Goal: Use online tool/utility

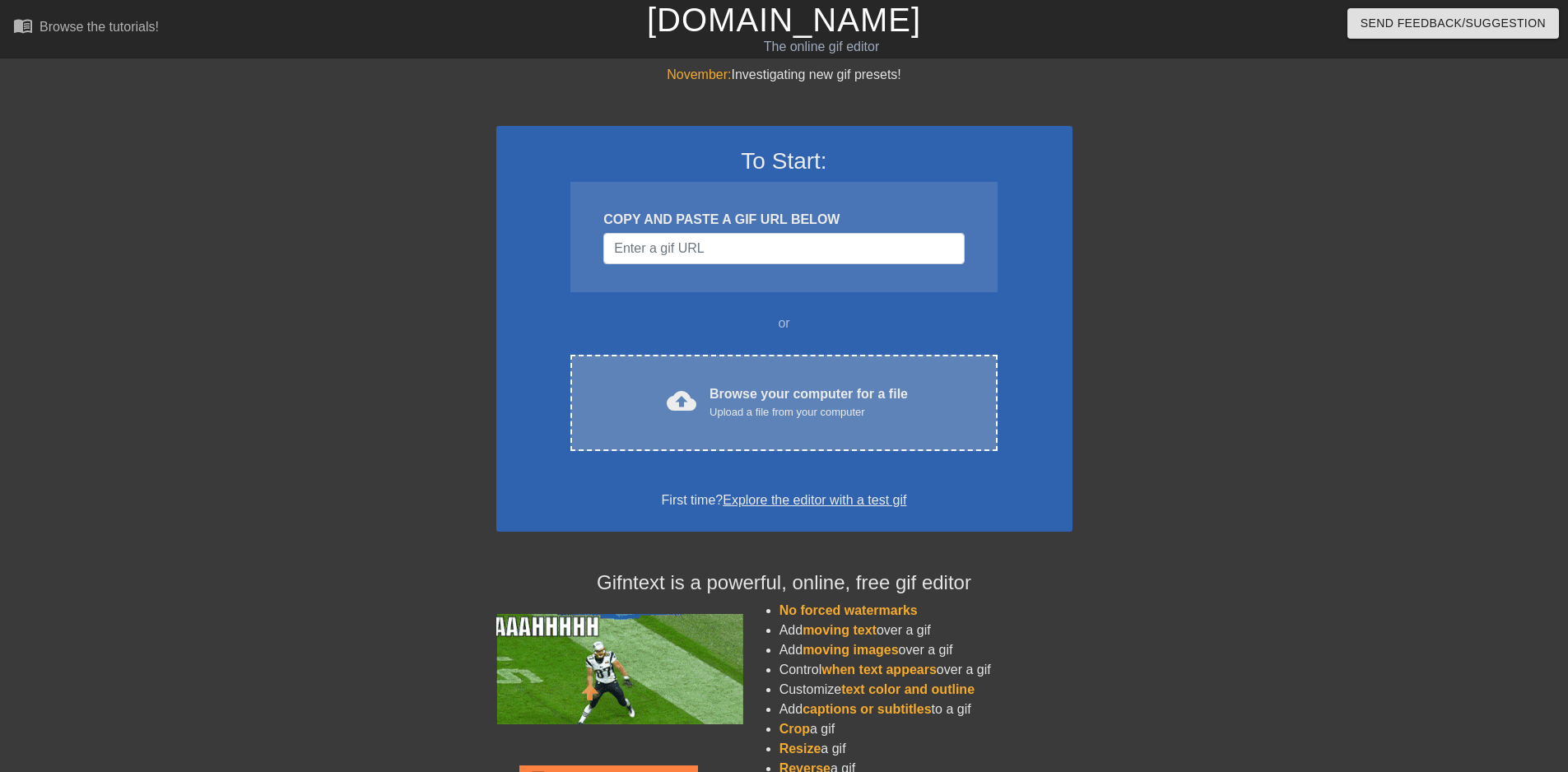
click at [832, 395] on div "Browse your computer for a file Upload a file from your computer" at bounding box center [809, 403] width 199 height 36
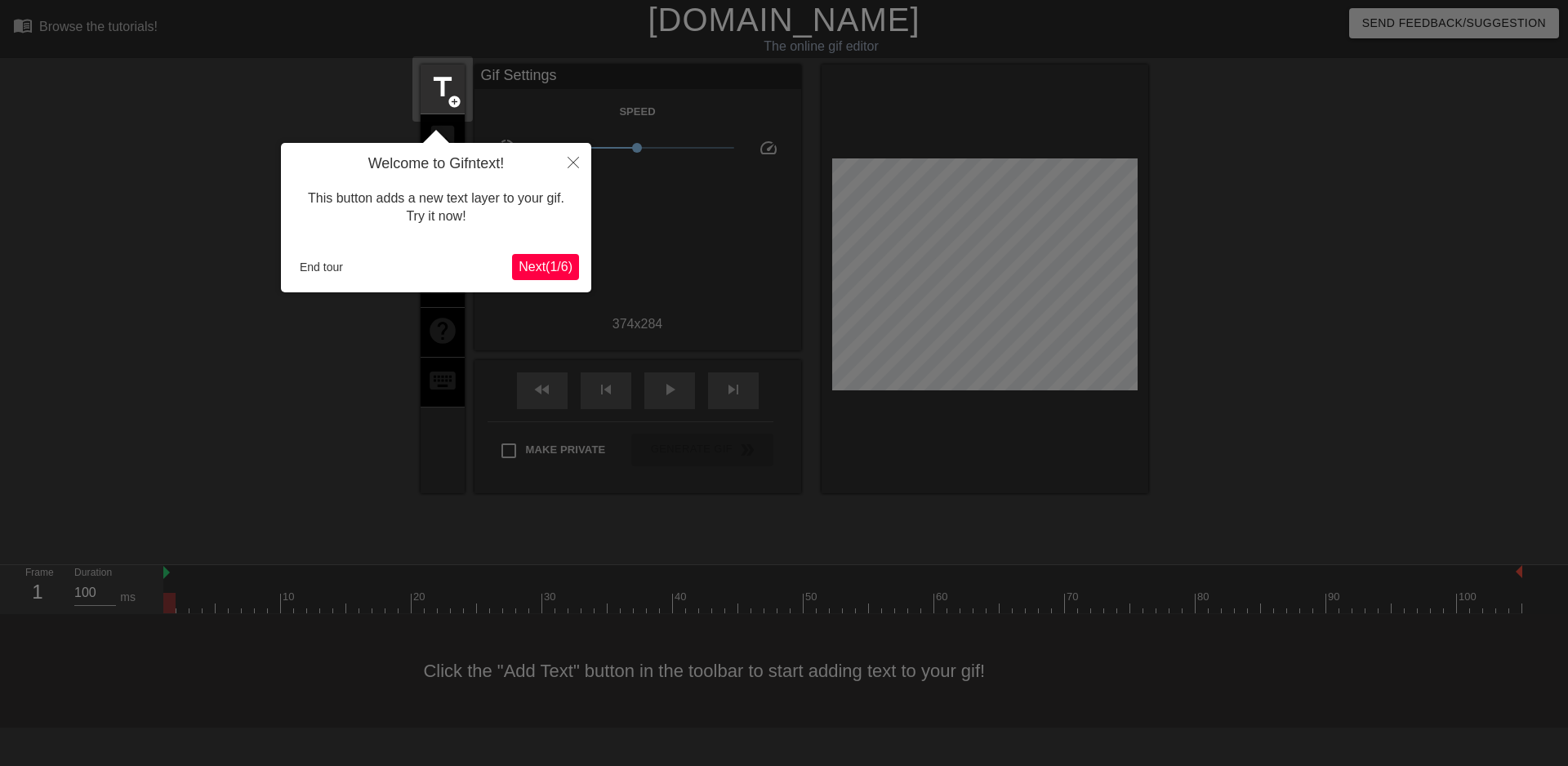
click at [523, 273] on span "Next ( 1 / 6 )" at bounding box center [546, 267] width 54 height 14
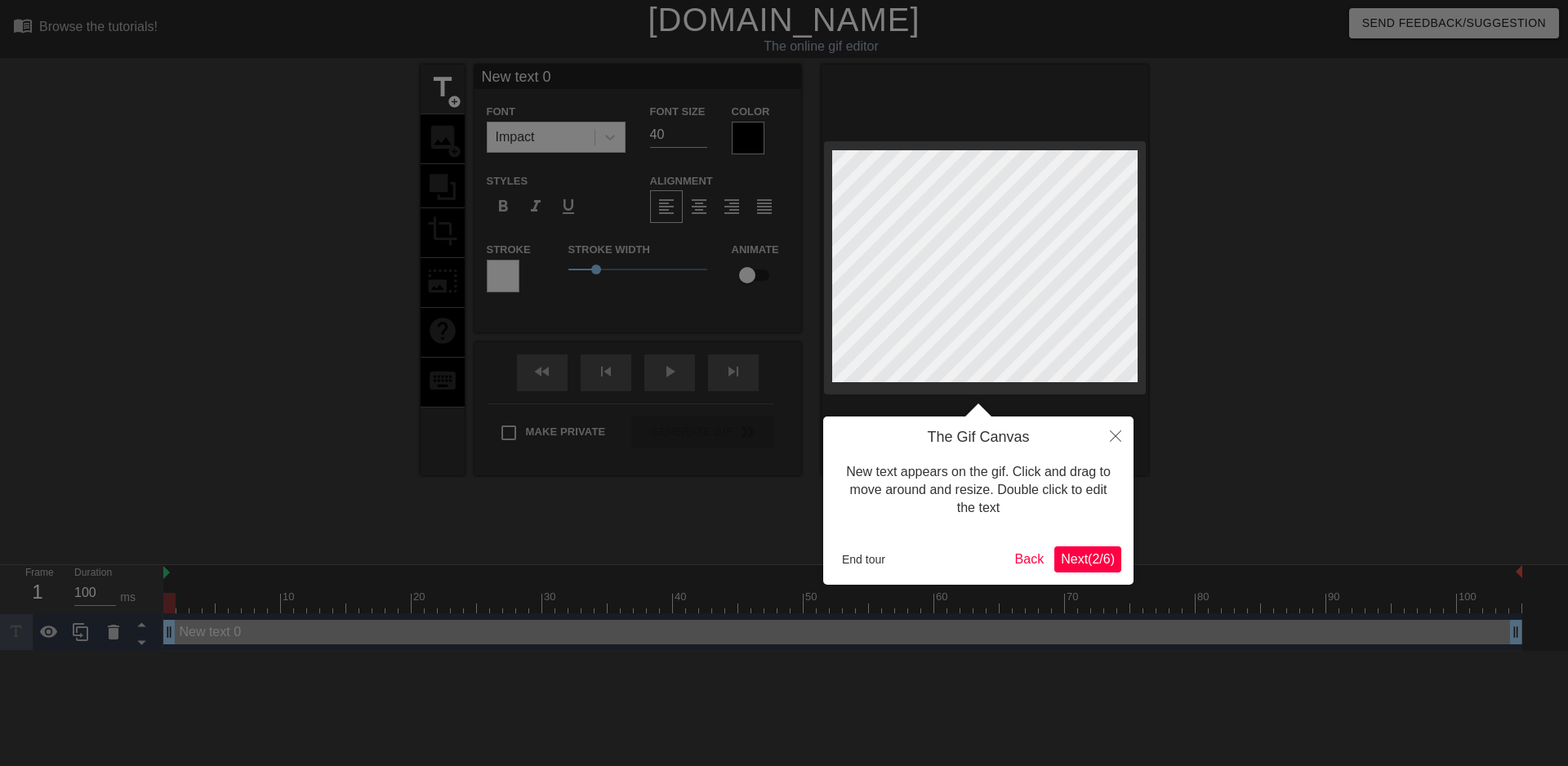
click at [524, 273] on div at bounding box center [784, 383] width 1568 height 766
click at [1113, 444] on button "Close" at bounding box center [1115, 435] width 36 height 37
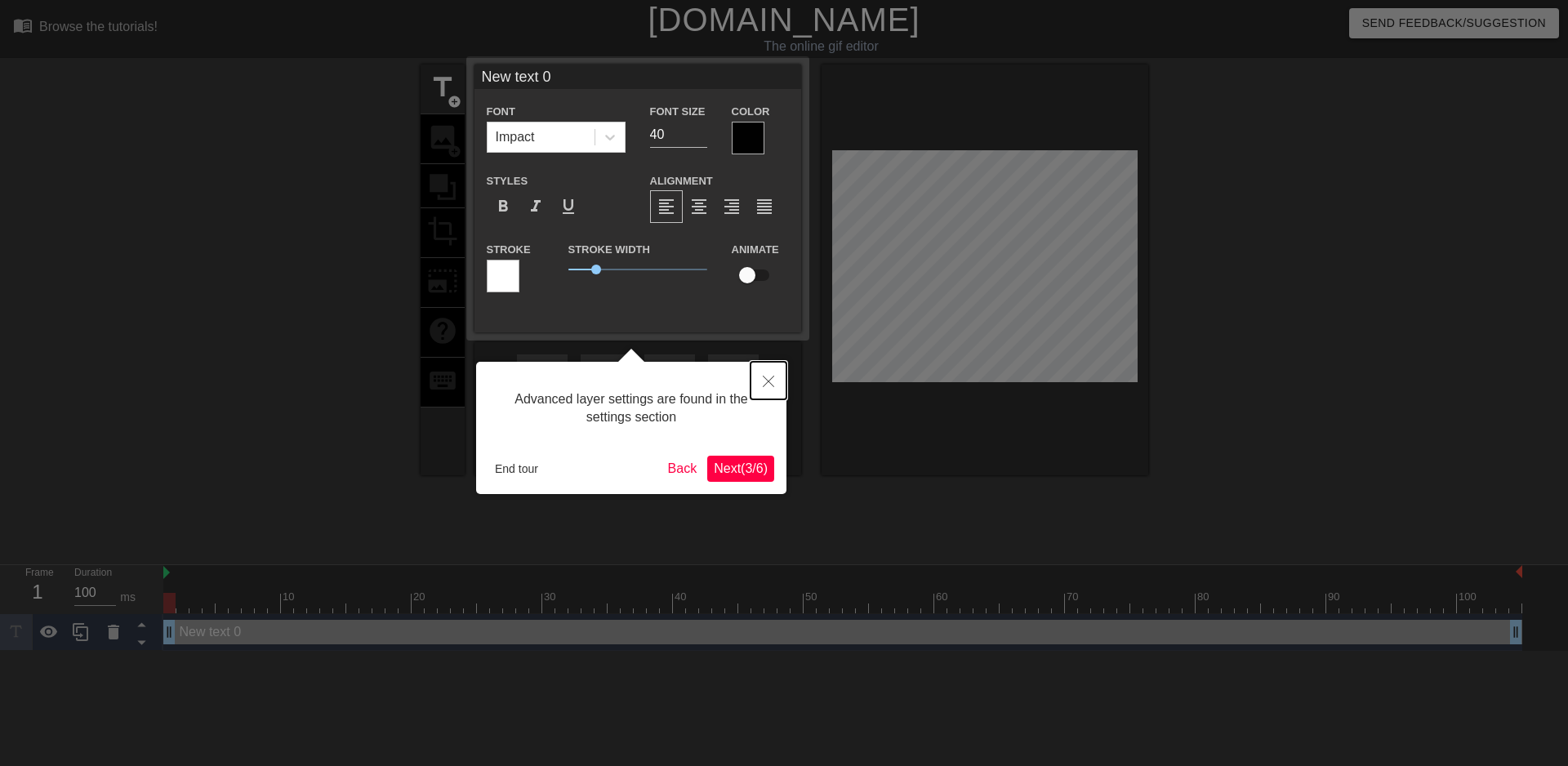
click at [766, 394] on button "Close" at bounding box center [768, 380] width 36 height 37
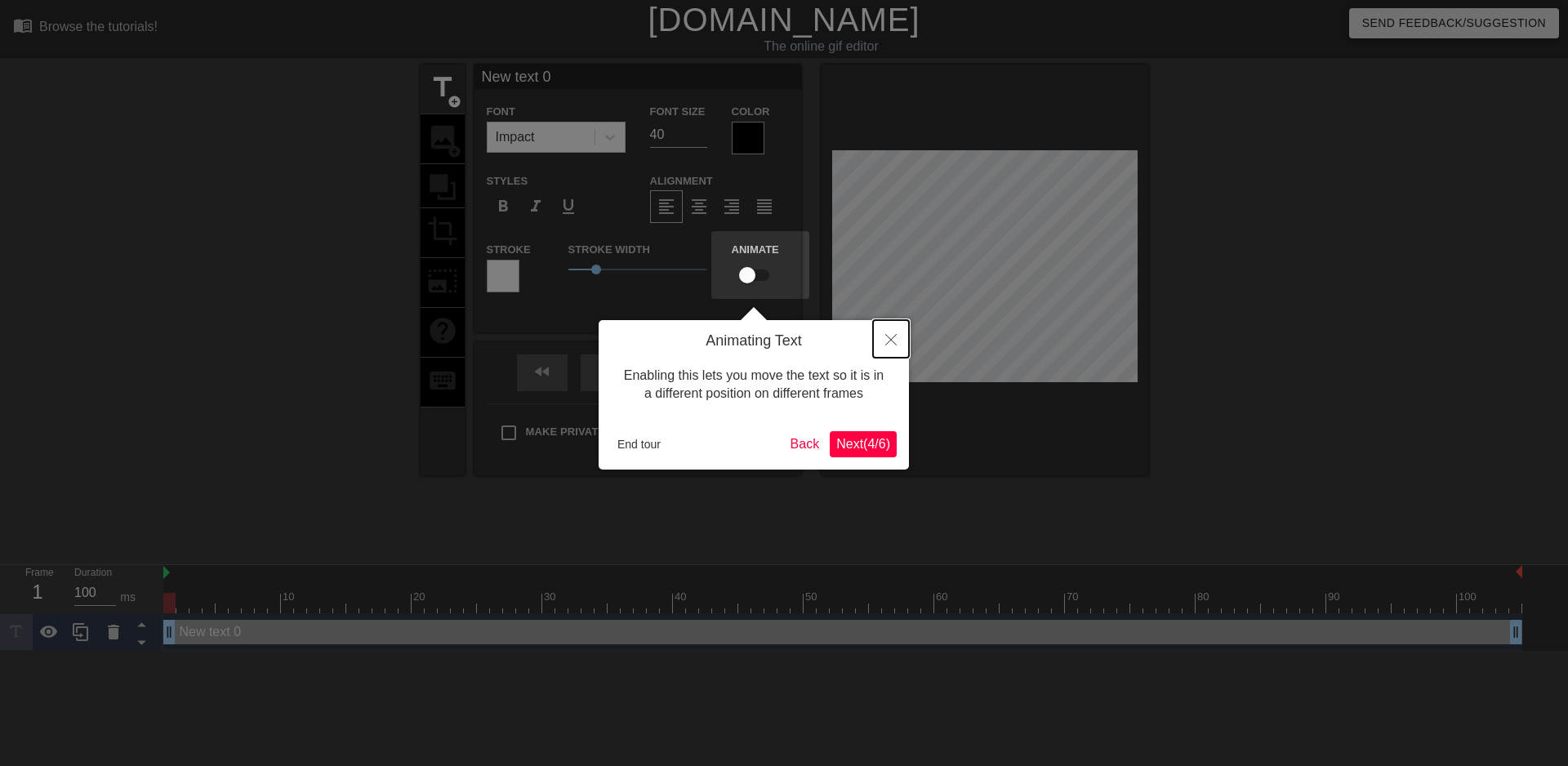
click at [889, 355] on button "Close" at bounding box center [891, 339] width 36 height 37
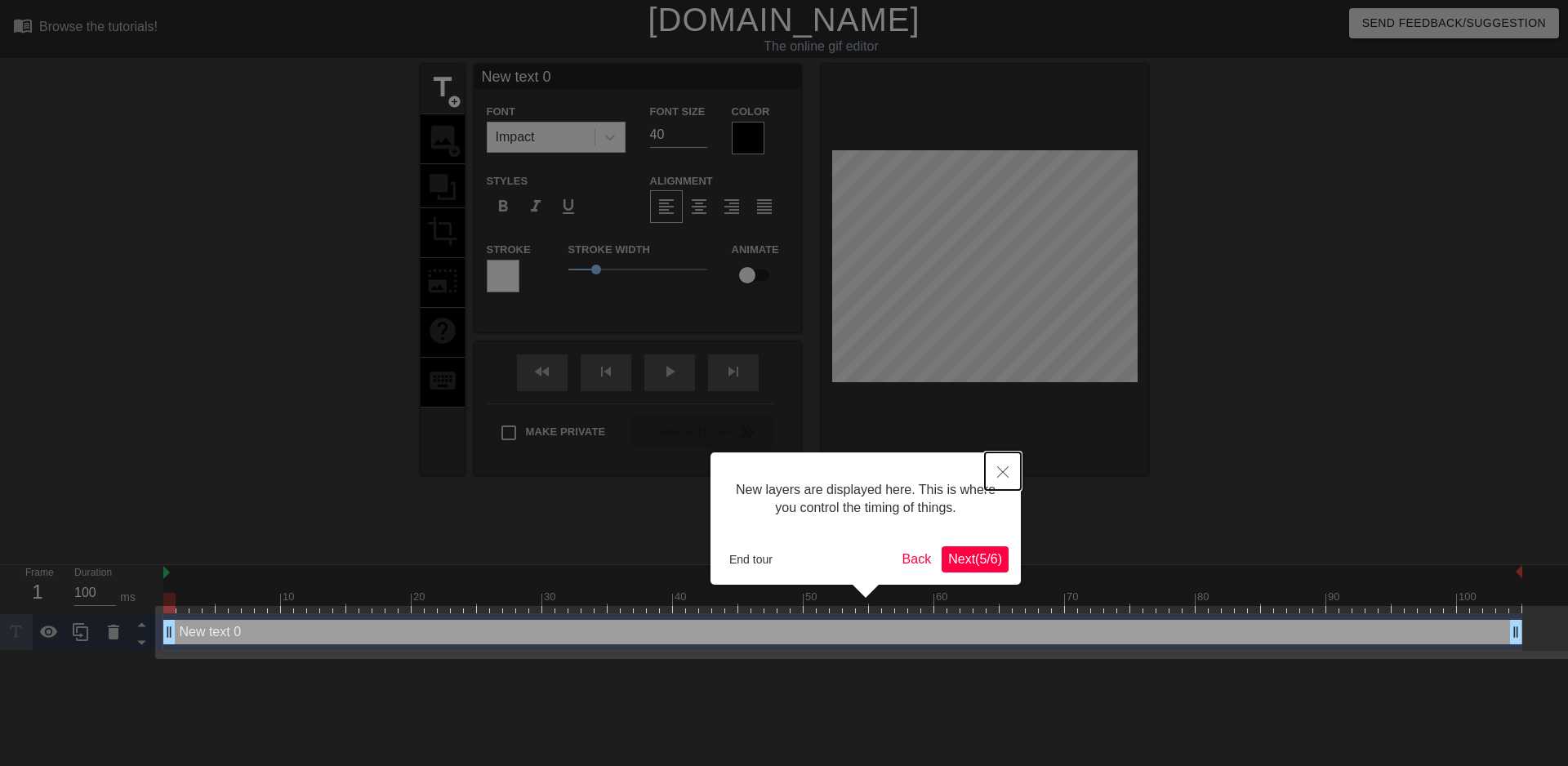
click at [1015, 463] on button "Close" at bounding box center [1003, 471] width 36 height 37
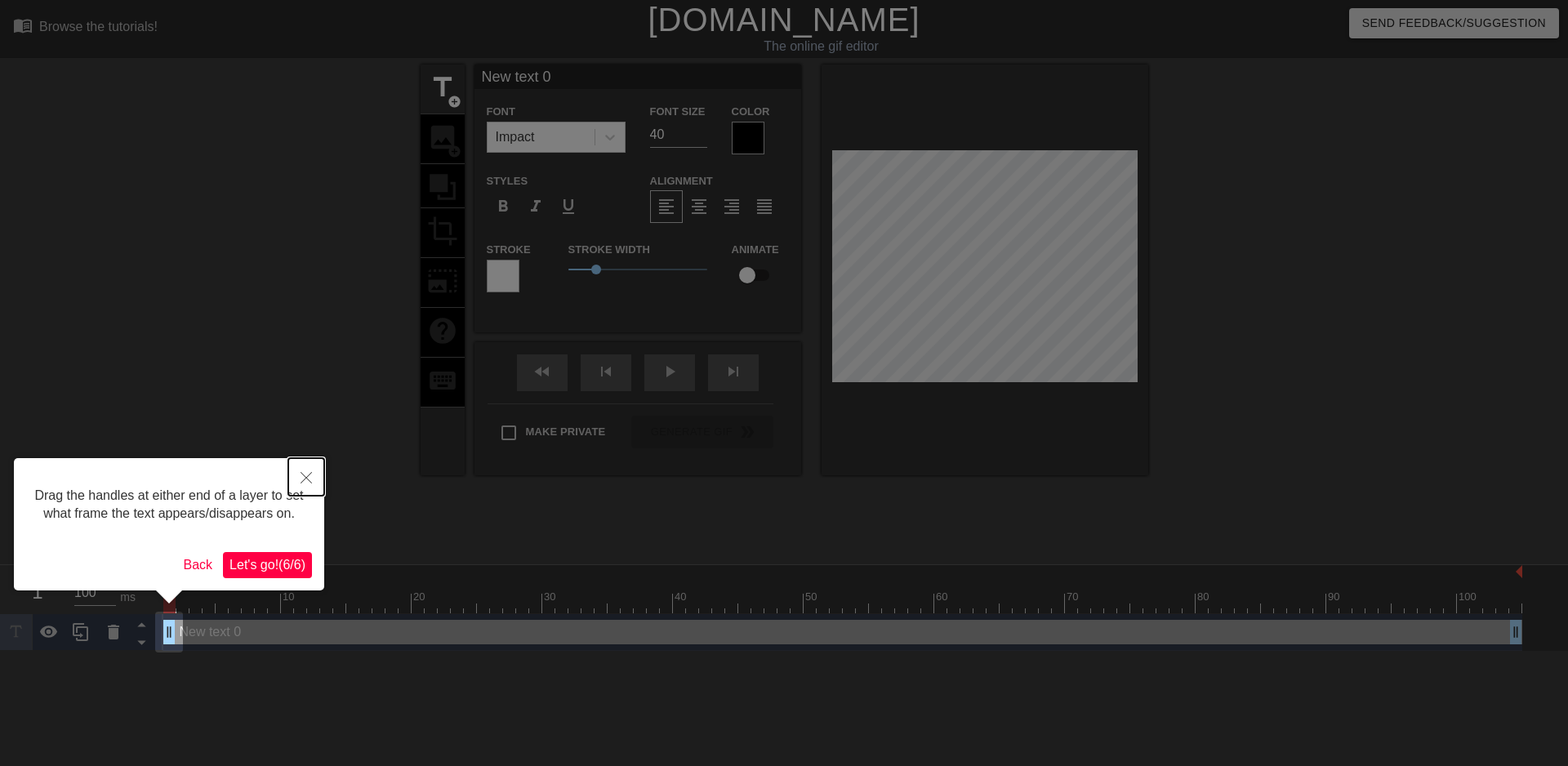
drag, startPoint x: 315, startPoint y: 482, endPoint x: 305, endPoint y: 482, distance: 10.0
click at [312, 482] on button "Close" at bounding box center [306, 477] width 36 height 37
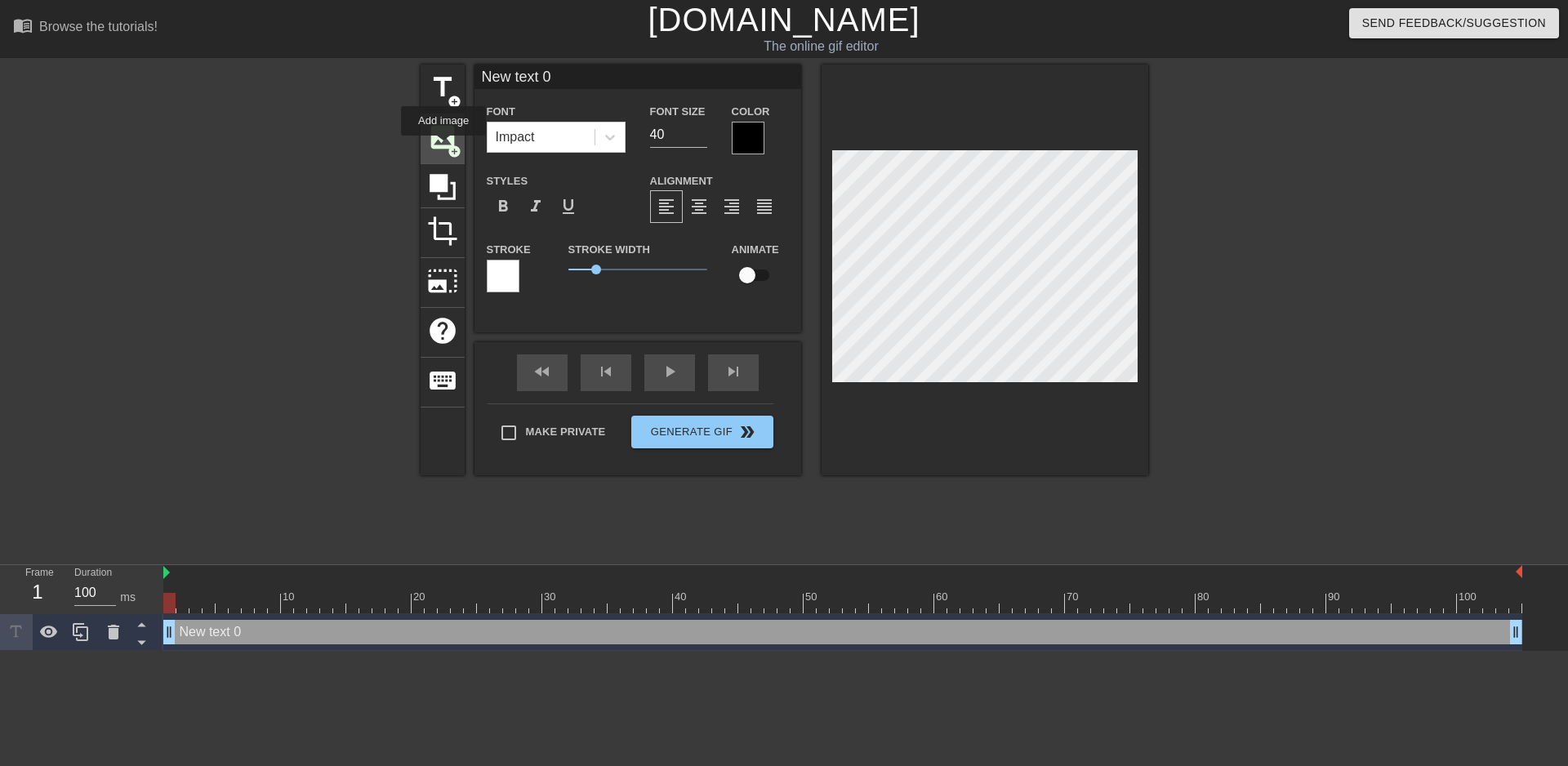
click at [443, 137] on span "image" at bounding box center [443, 137] width 31 height 31
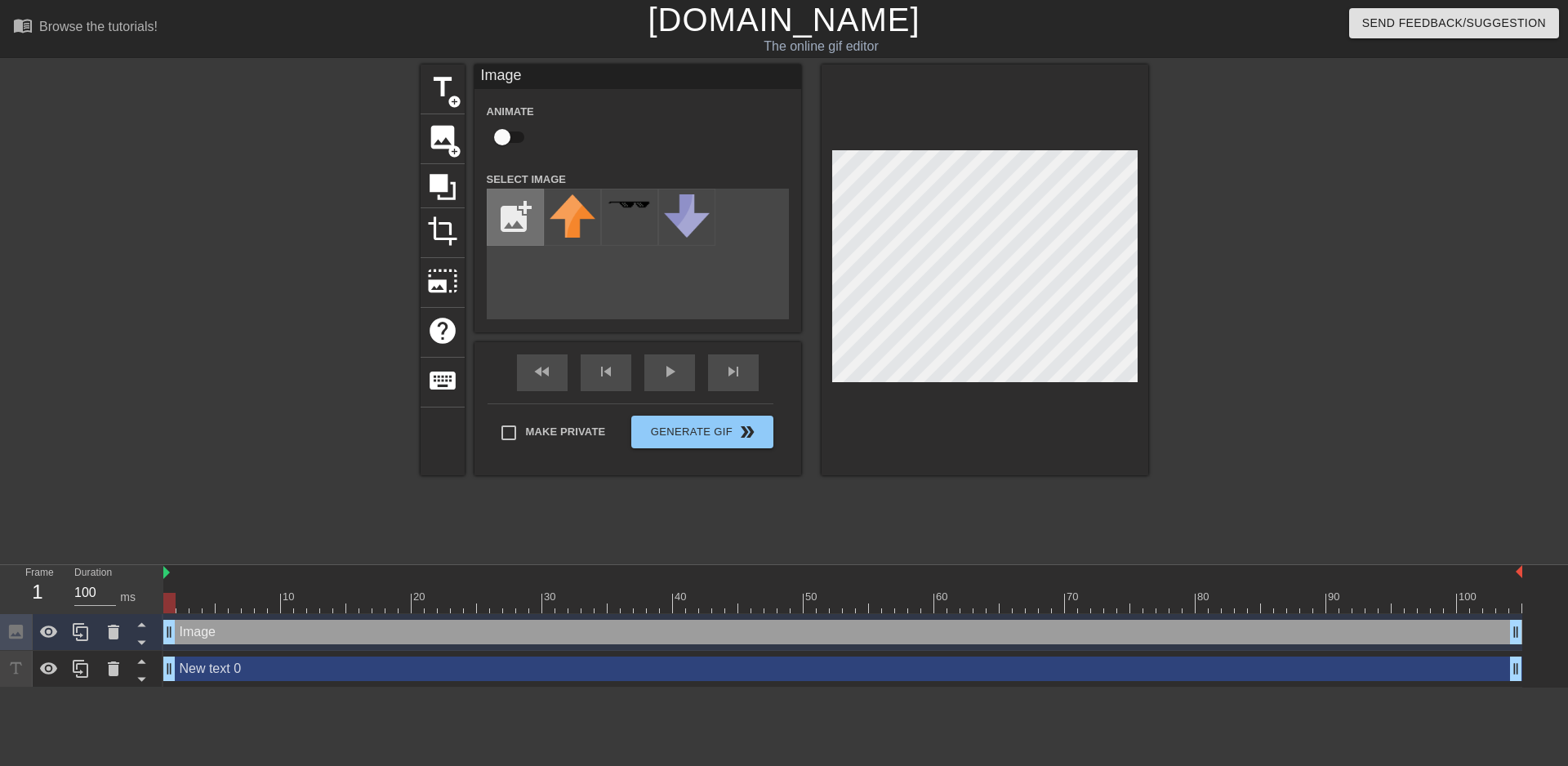
click at [524, 194] on input "file" at bounding box center [515, 218] width 56 height 56
type input "C:\fakepath\umaracing.png"
click at [562, 230] on div at bounding box center [573, 218] width 58 height 58
click at [1357, 212] on div at bounding box center [1290, 309] width 245 height 490
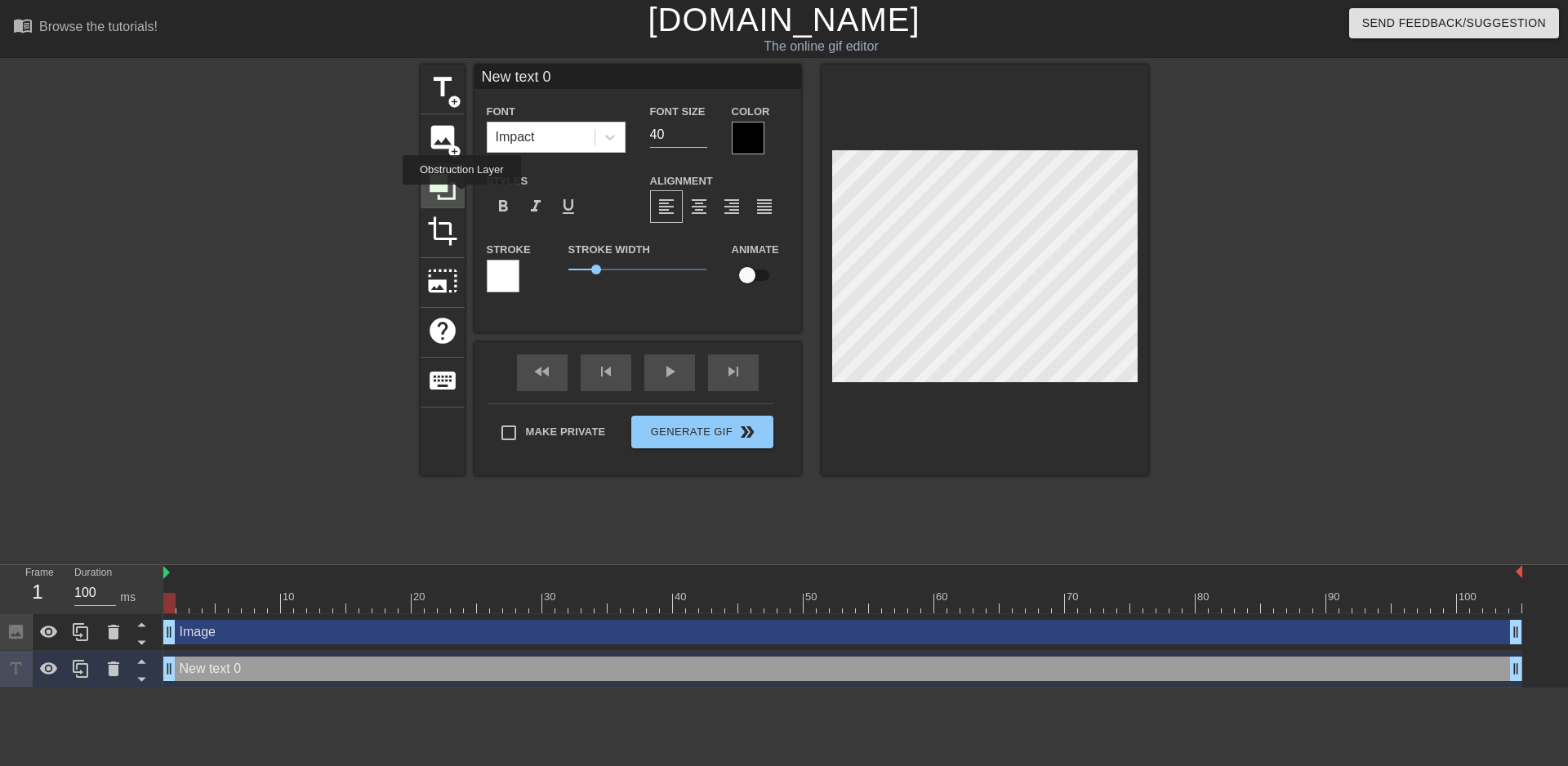
click at [461, 196] on div at bounding box center [443, 186] width 44 height 44
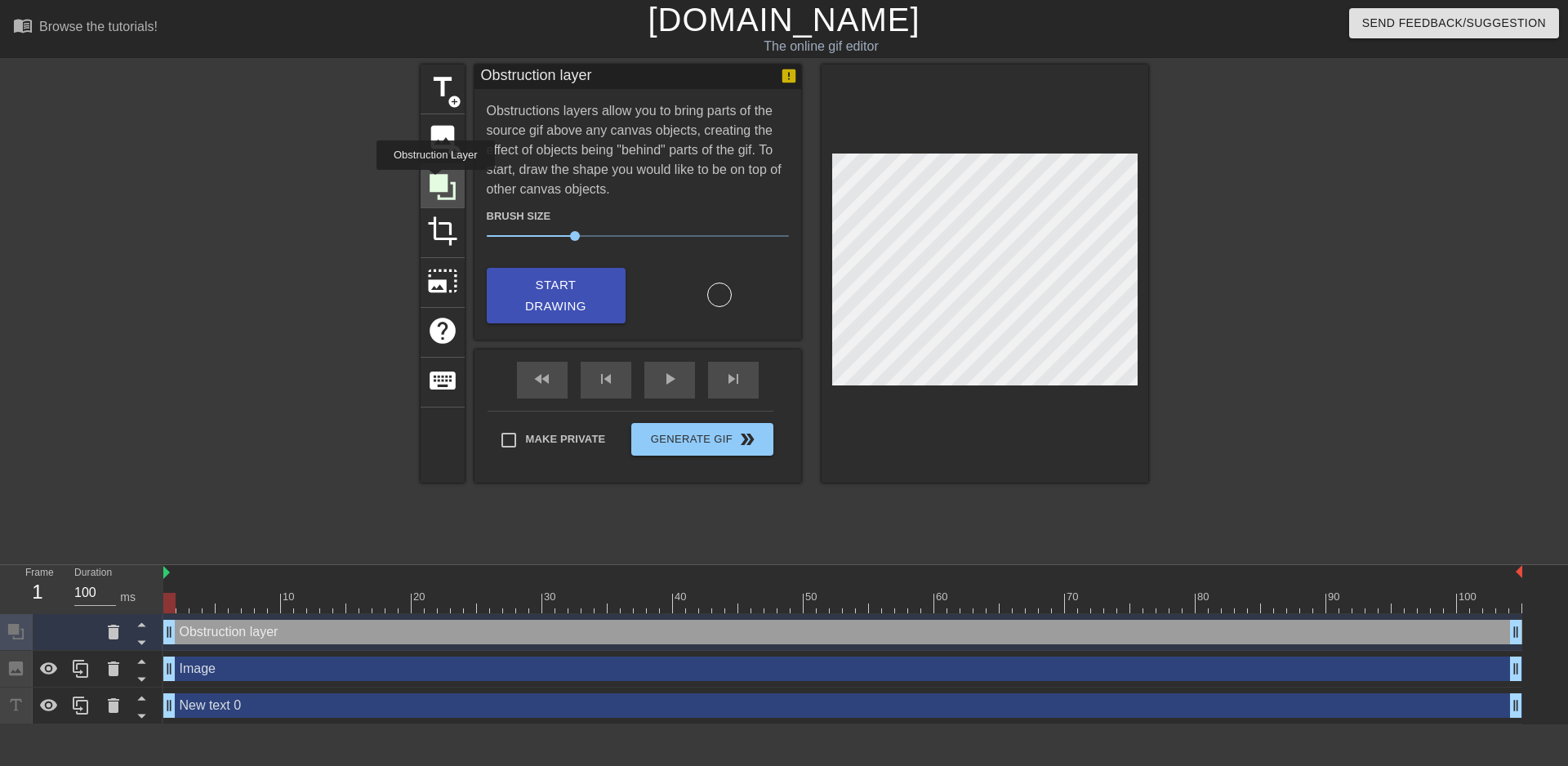
click at [433, 178] on icon at bounding box center [443, 187] width 26 height 26
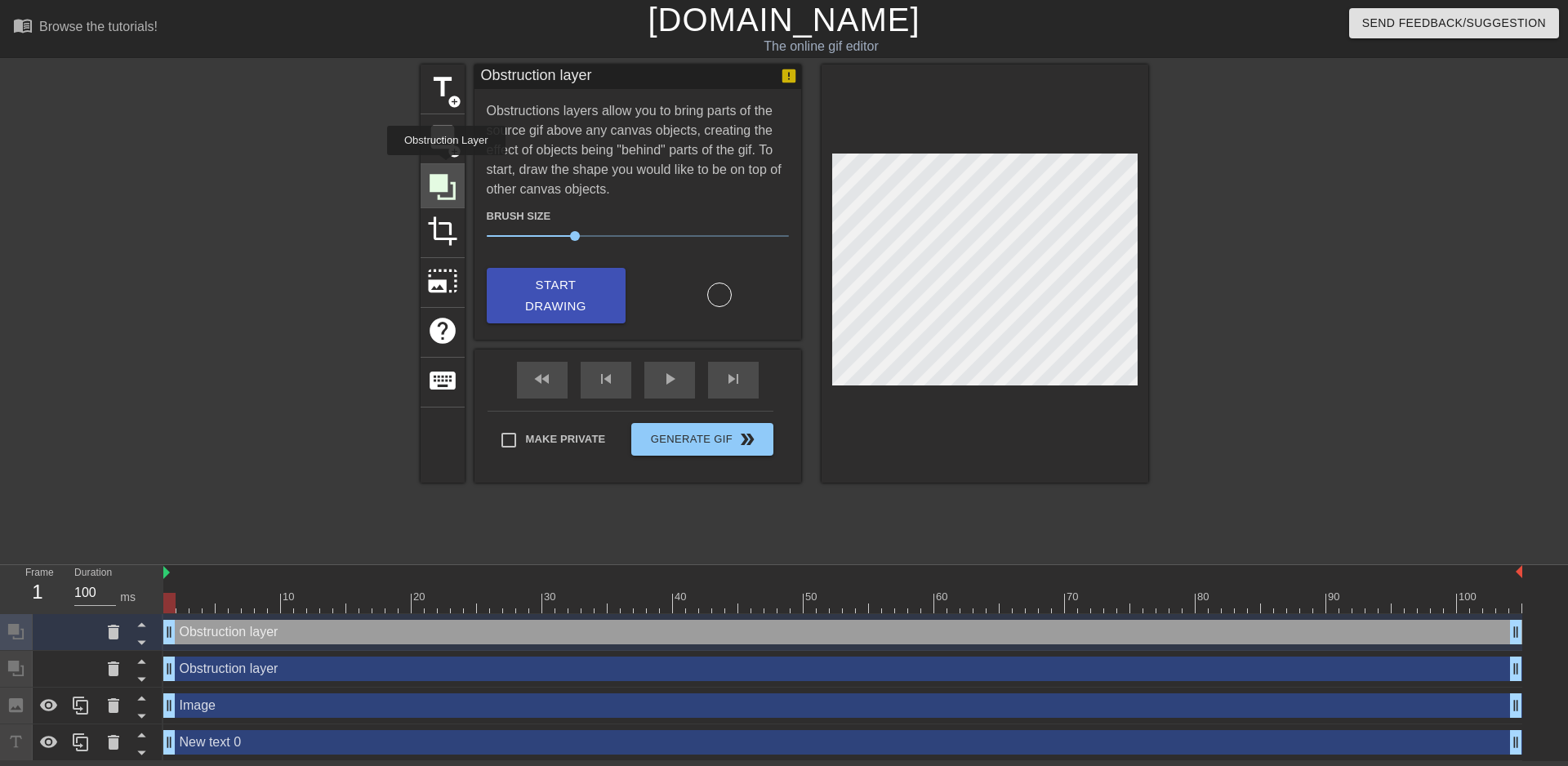
click at [448, 174] on icon at bounding box center [443, 187] width 31 height 31
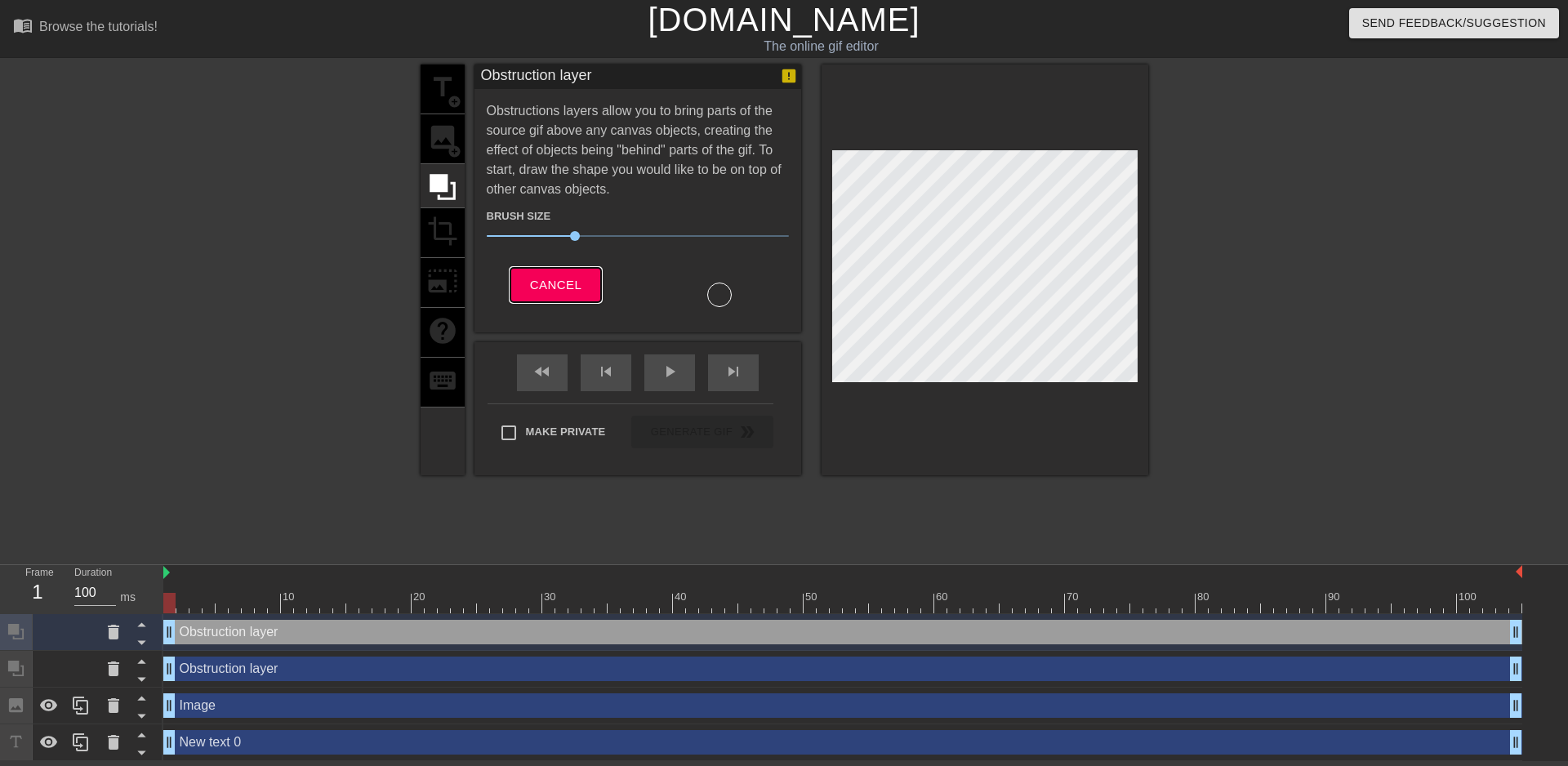
click at [568, 284] on span "Cancel" at bounding box center [555, 284] width 52 height 21
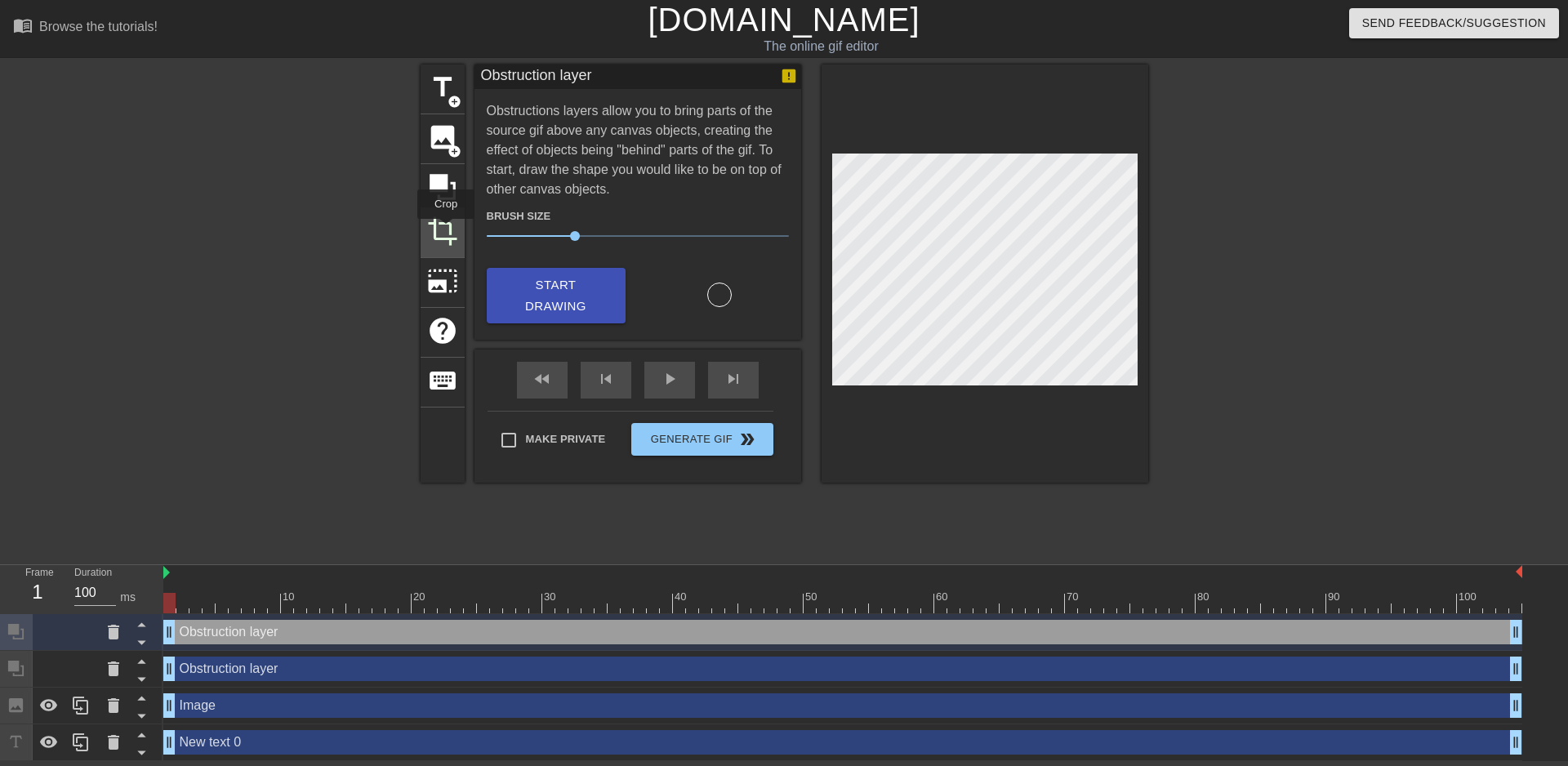
click at [446, 230] on span "crop" at bounding box center [443, 231] width 31 height 31
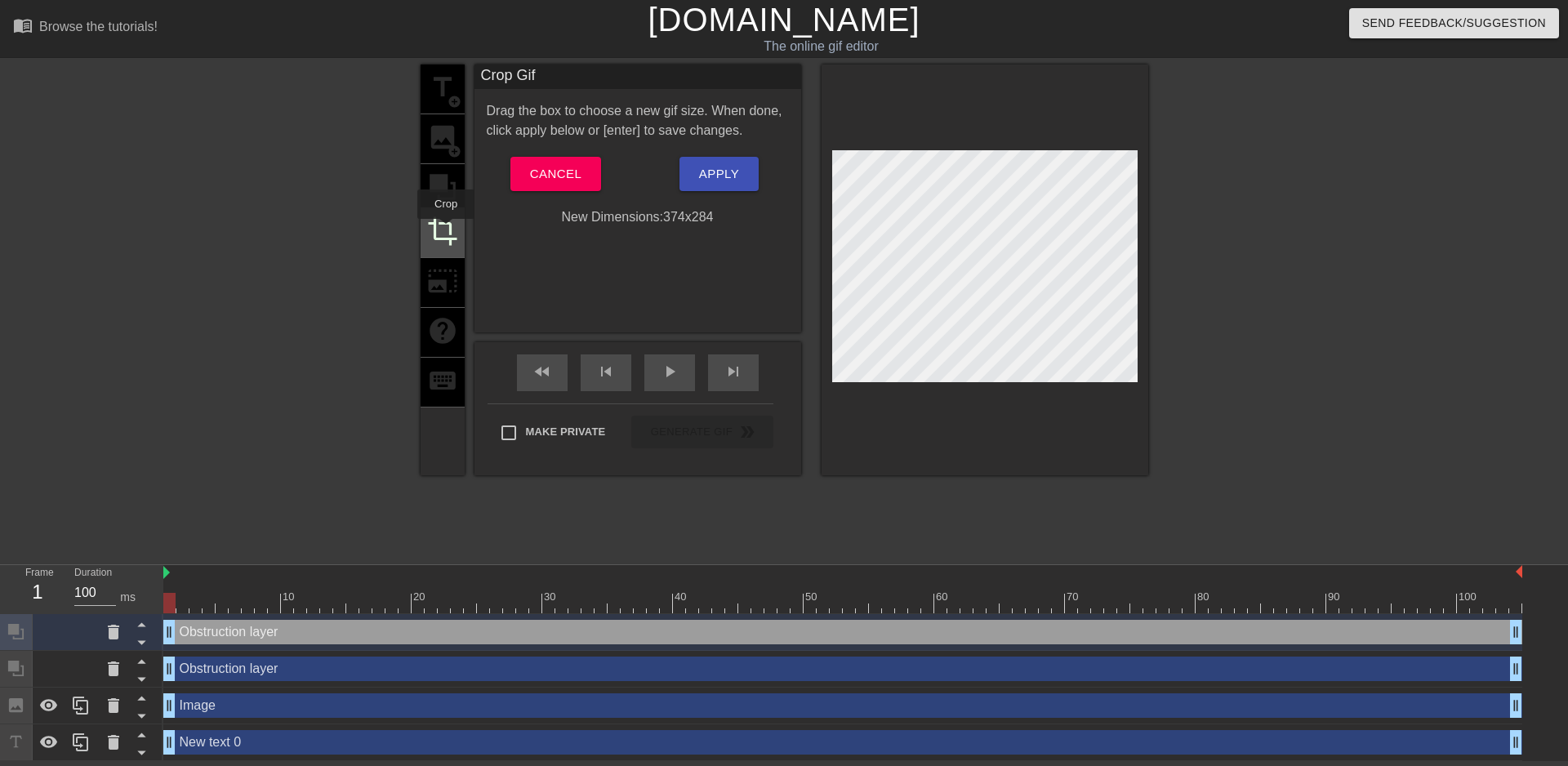
click at [446, 230] on span "crop" at bounding box center [443, 231] width 31 height 31
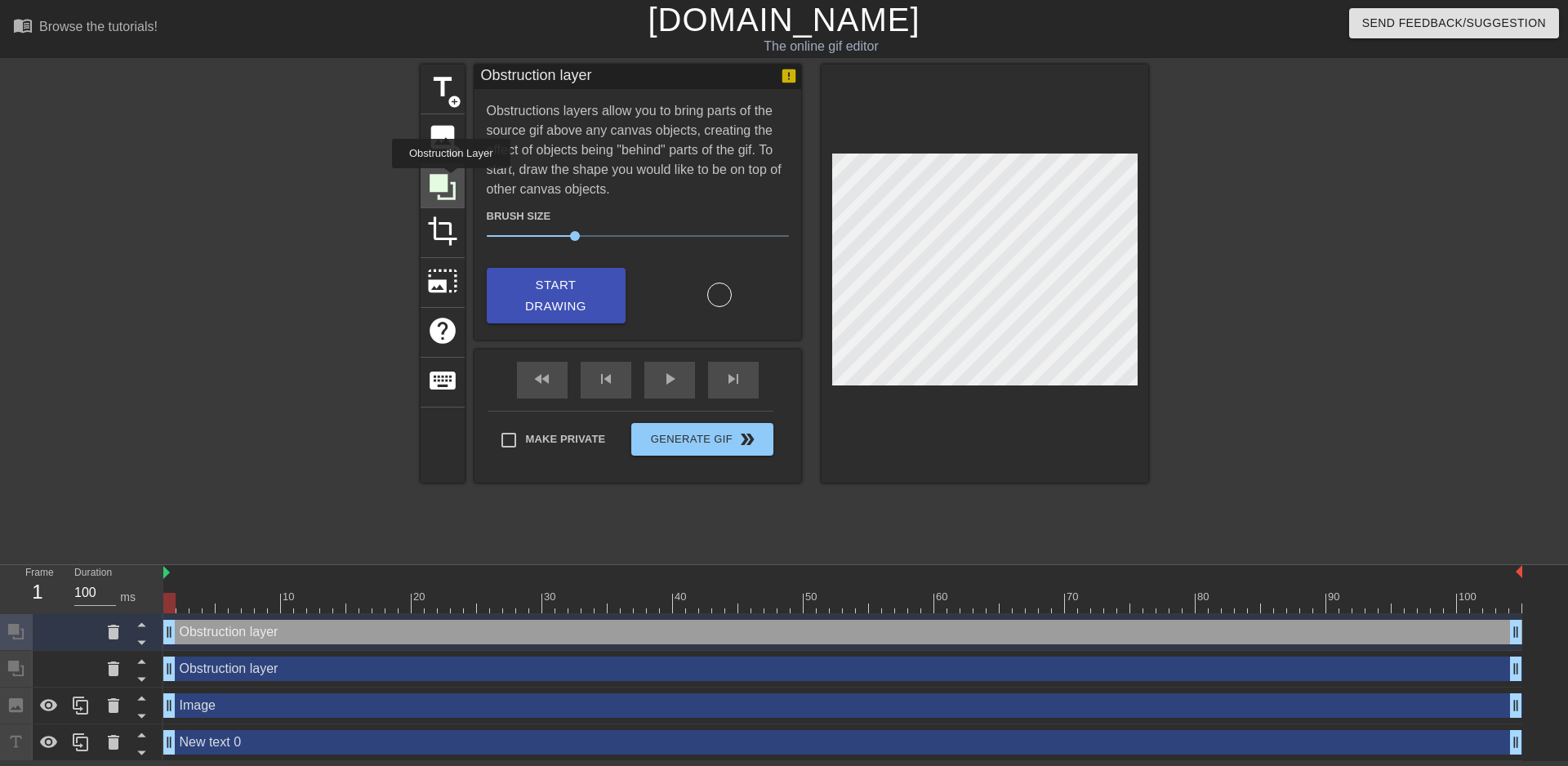
click at [451, 179] on icon at bounding box center [443, 187] width 31 height 31
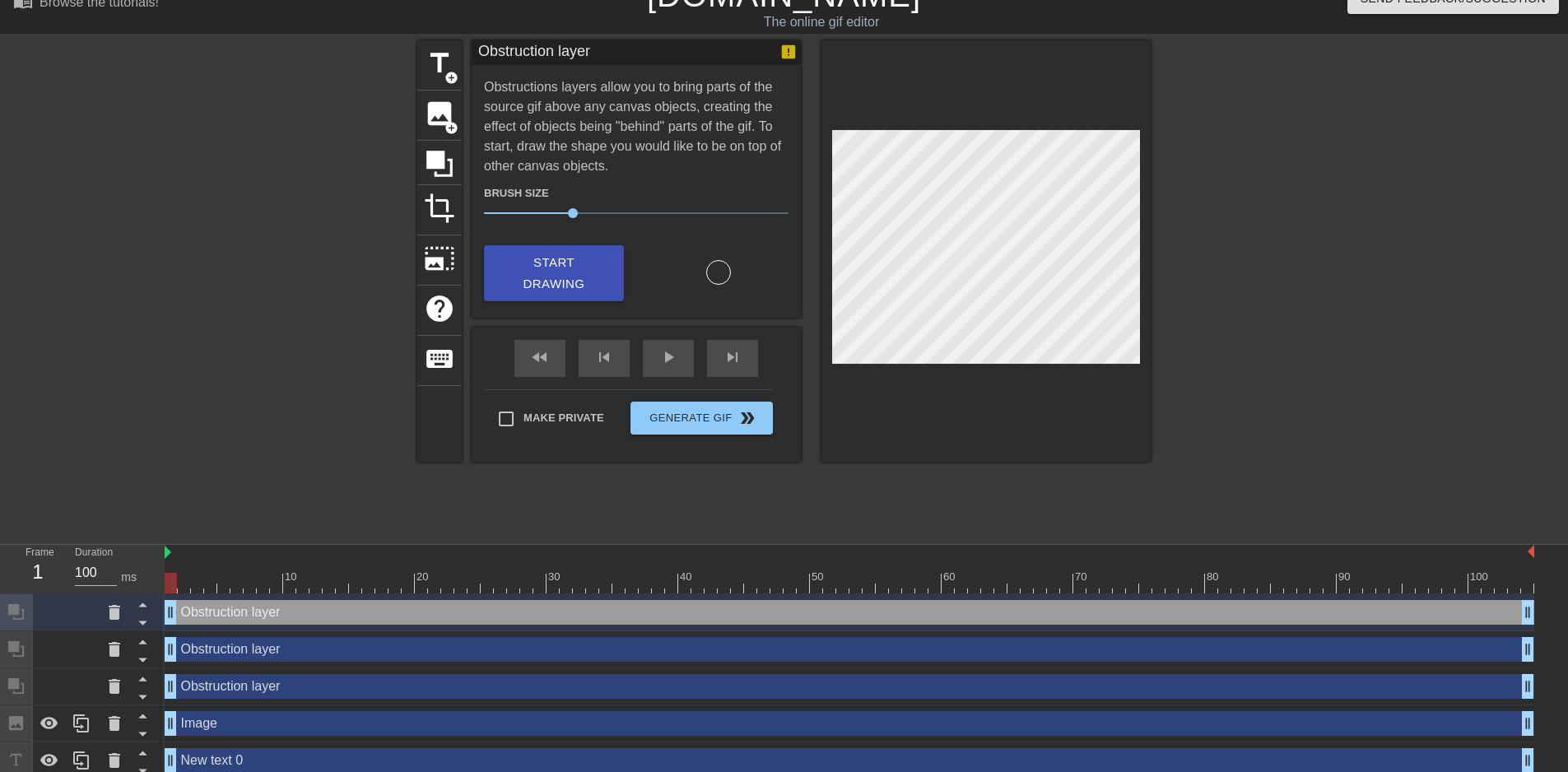
scroll to position [35, 0]
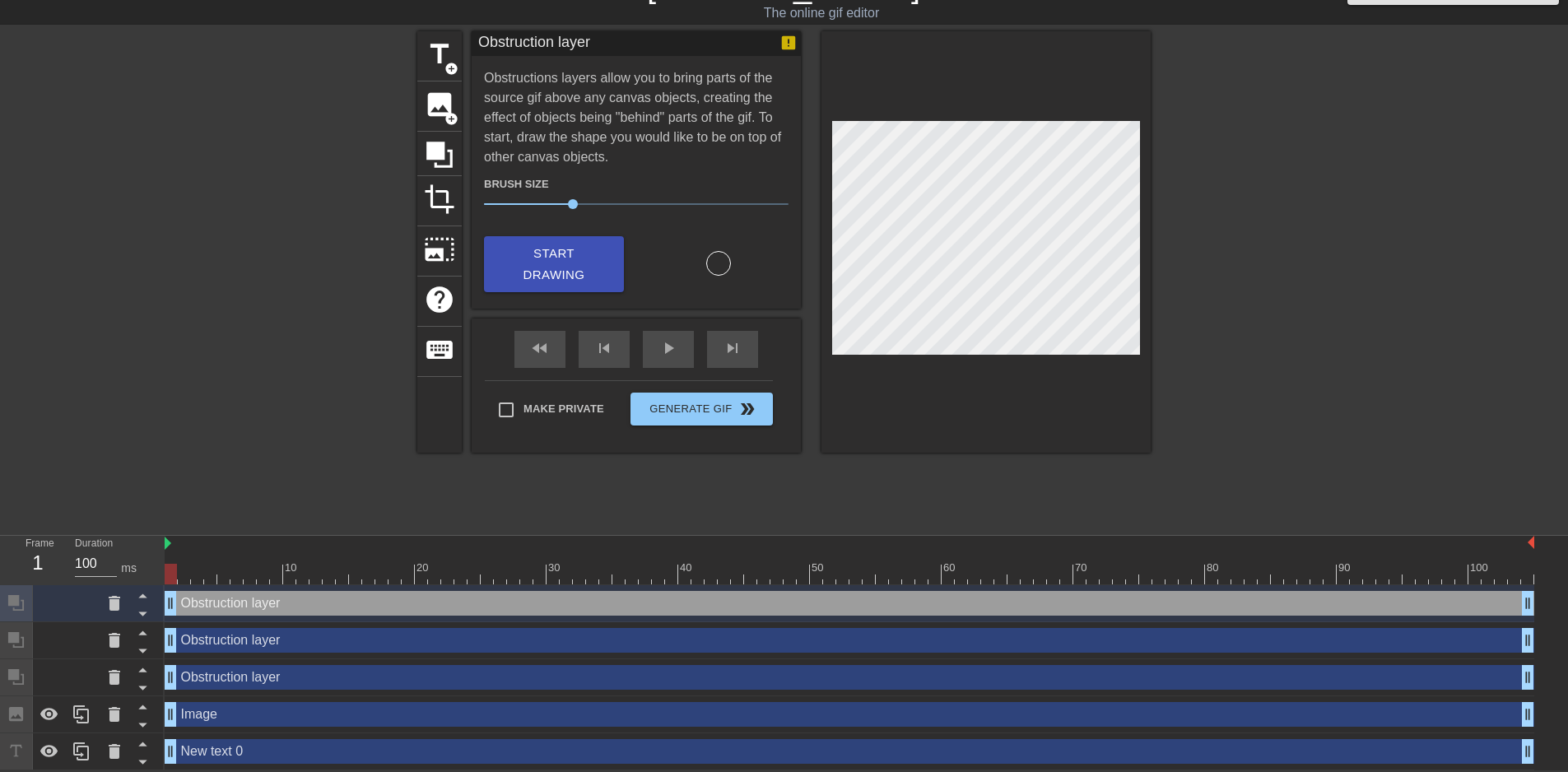
click at [263, 641] on div "Obstruction layer drag_handle drag_handle" at bounding box center [850, 640] width 1370 height 25
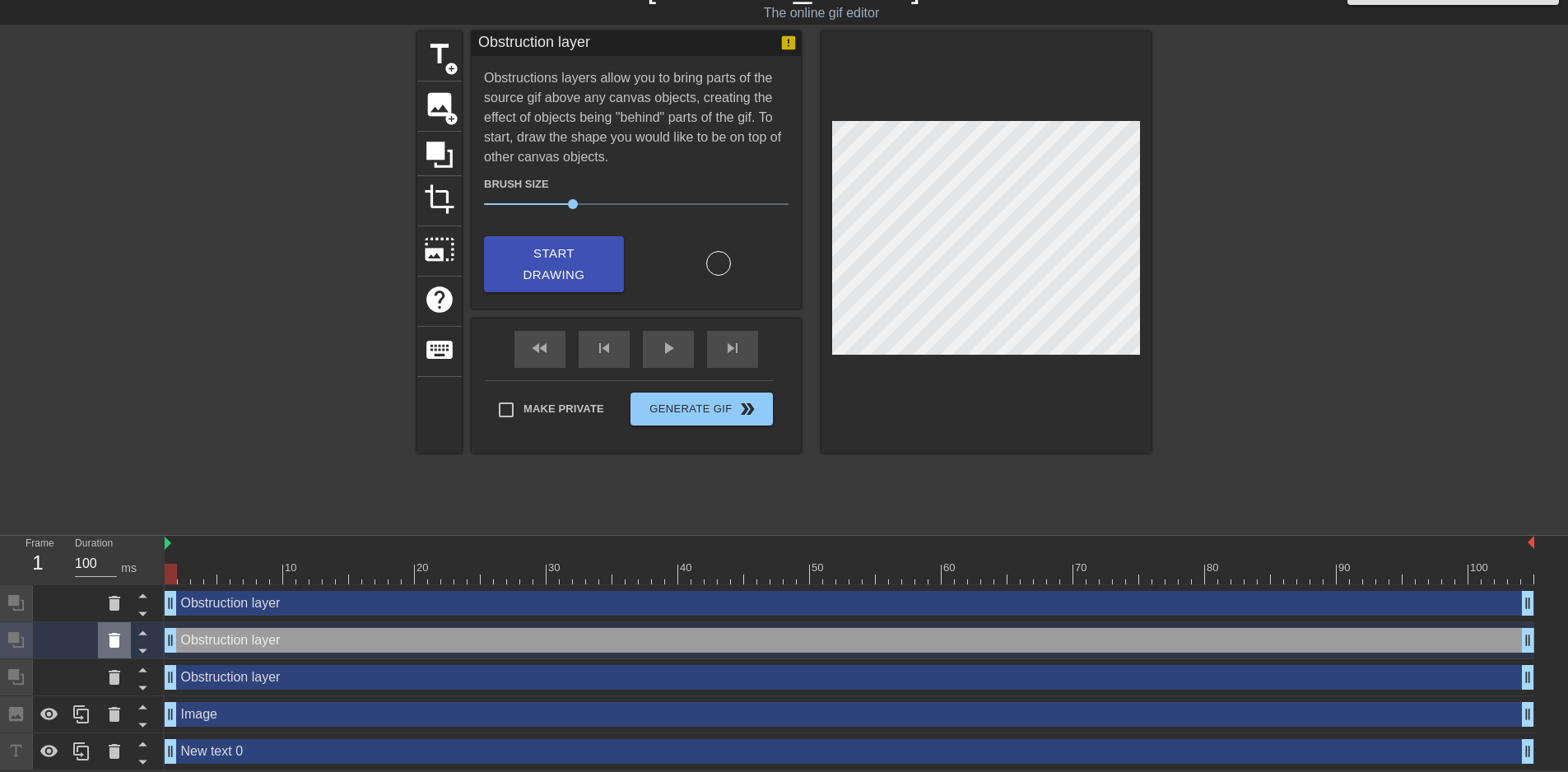
click at [111, 640] on icon at bounding box center [114, 640] width 12 height 15
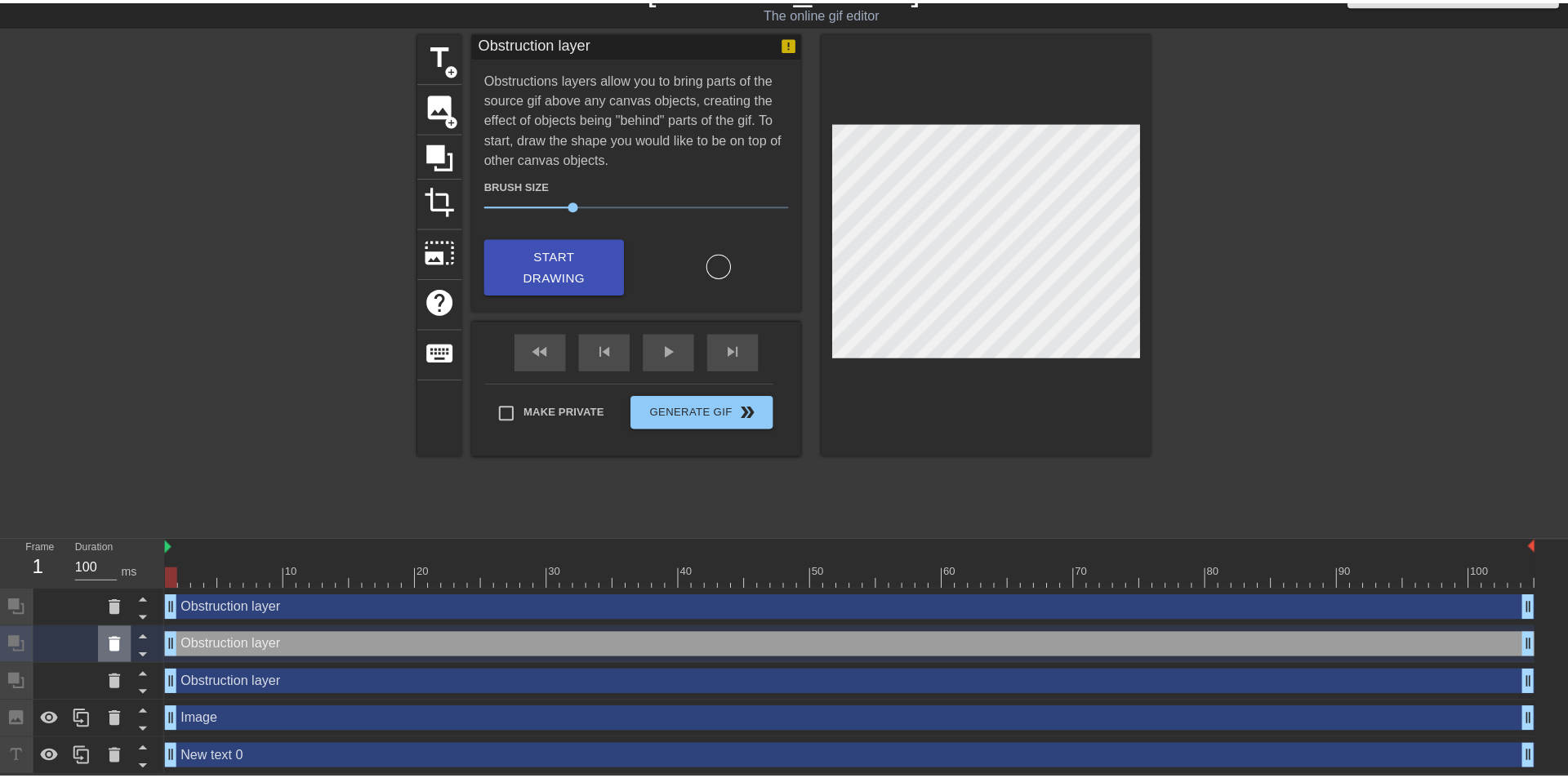
scroll to position [23, 0]
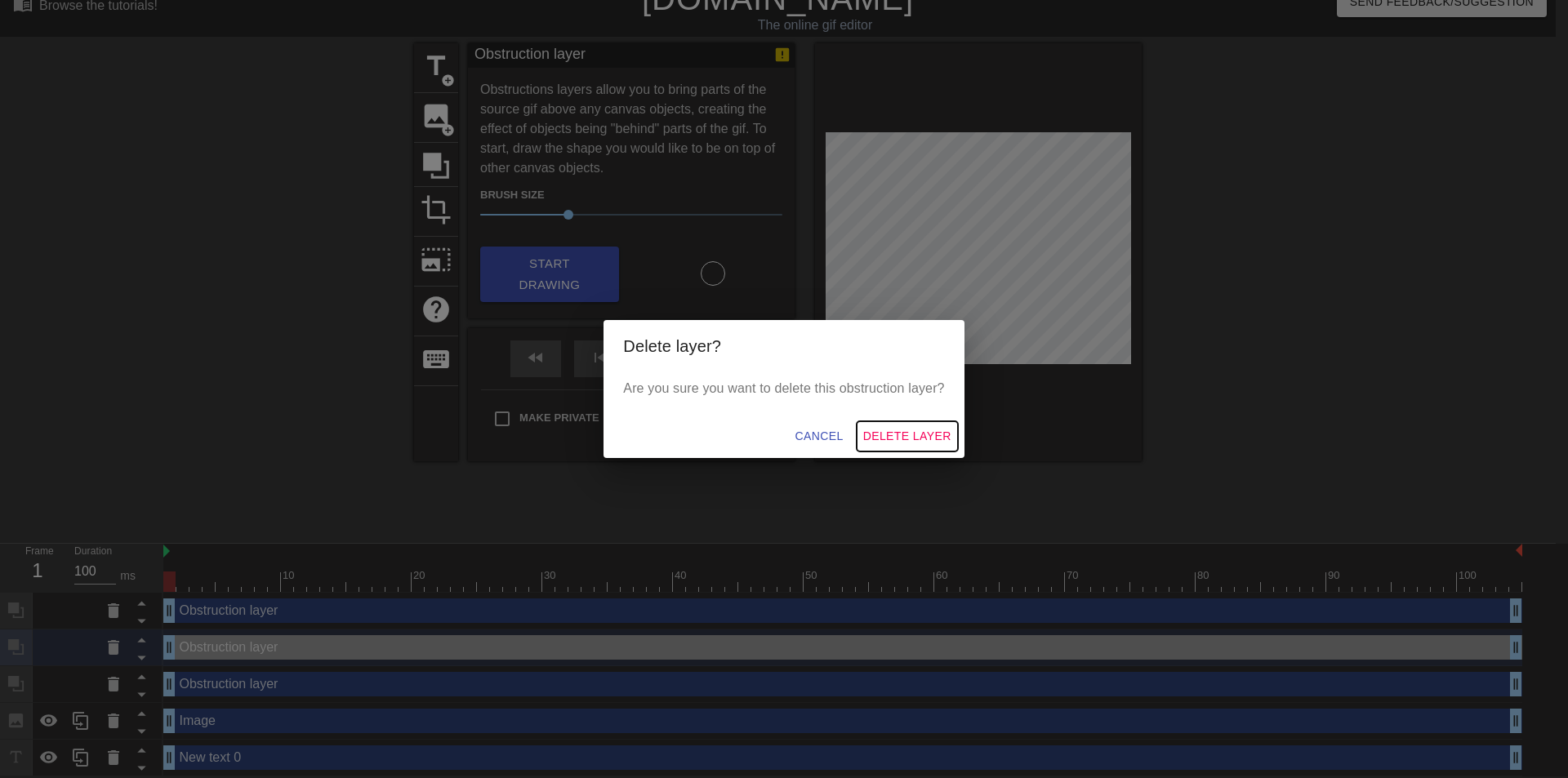
click at [910, 435] on span "Delete Layer" at bounding box center [907, 436] width 88 height 20
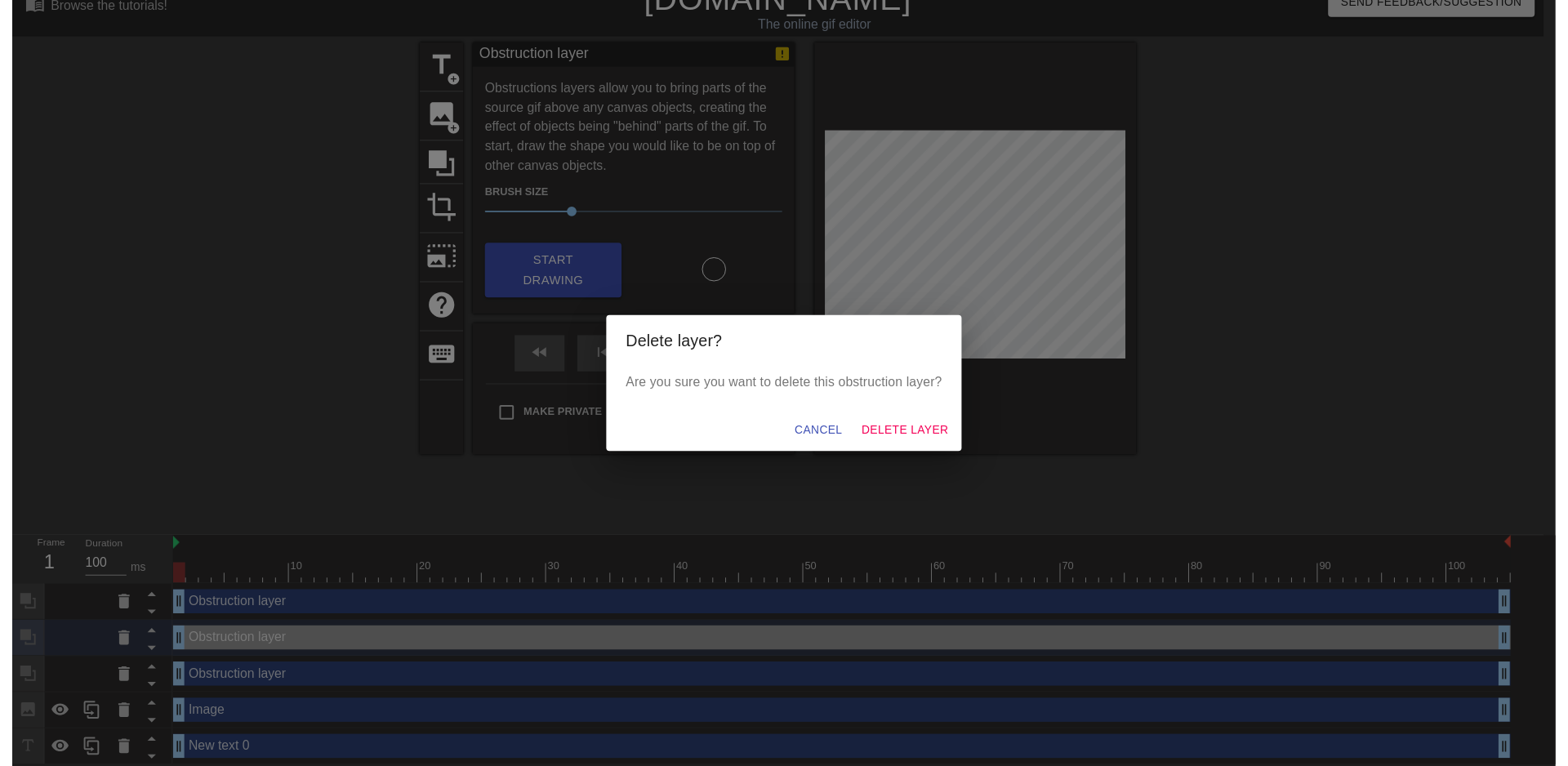
scroll to position [0, 0]
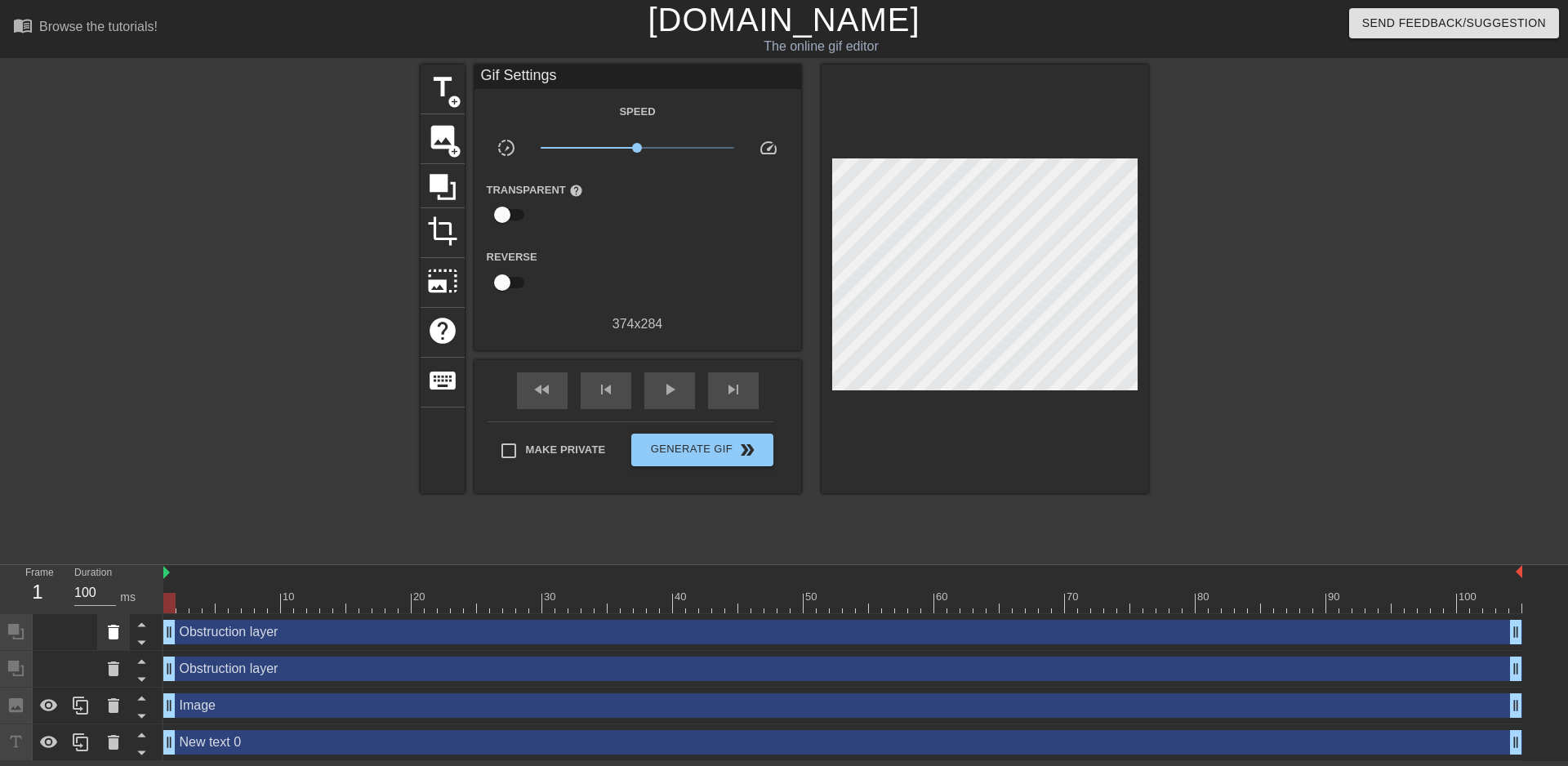
click at [111, 641] on icon at bounding box center [113, 631] width 19 height 19
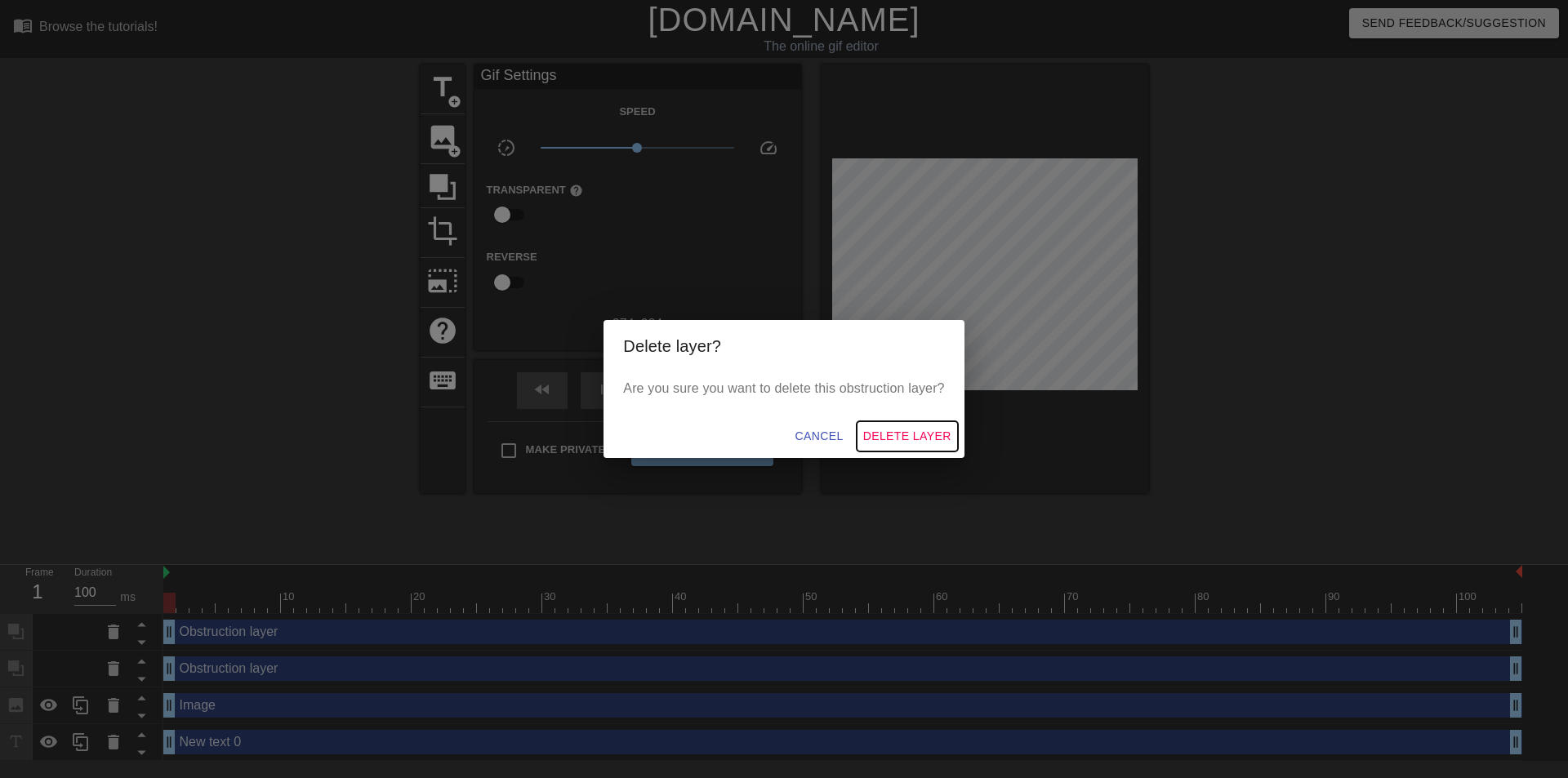
click at [896, 430] on span "Delete Layer" at bounding box center [907, 436] width 88 height 20
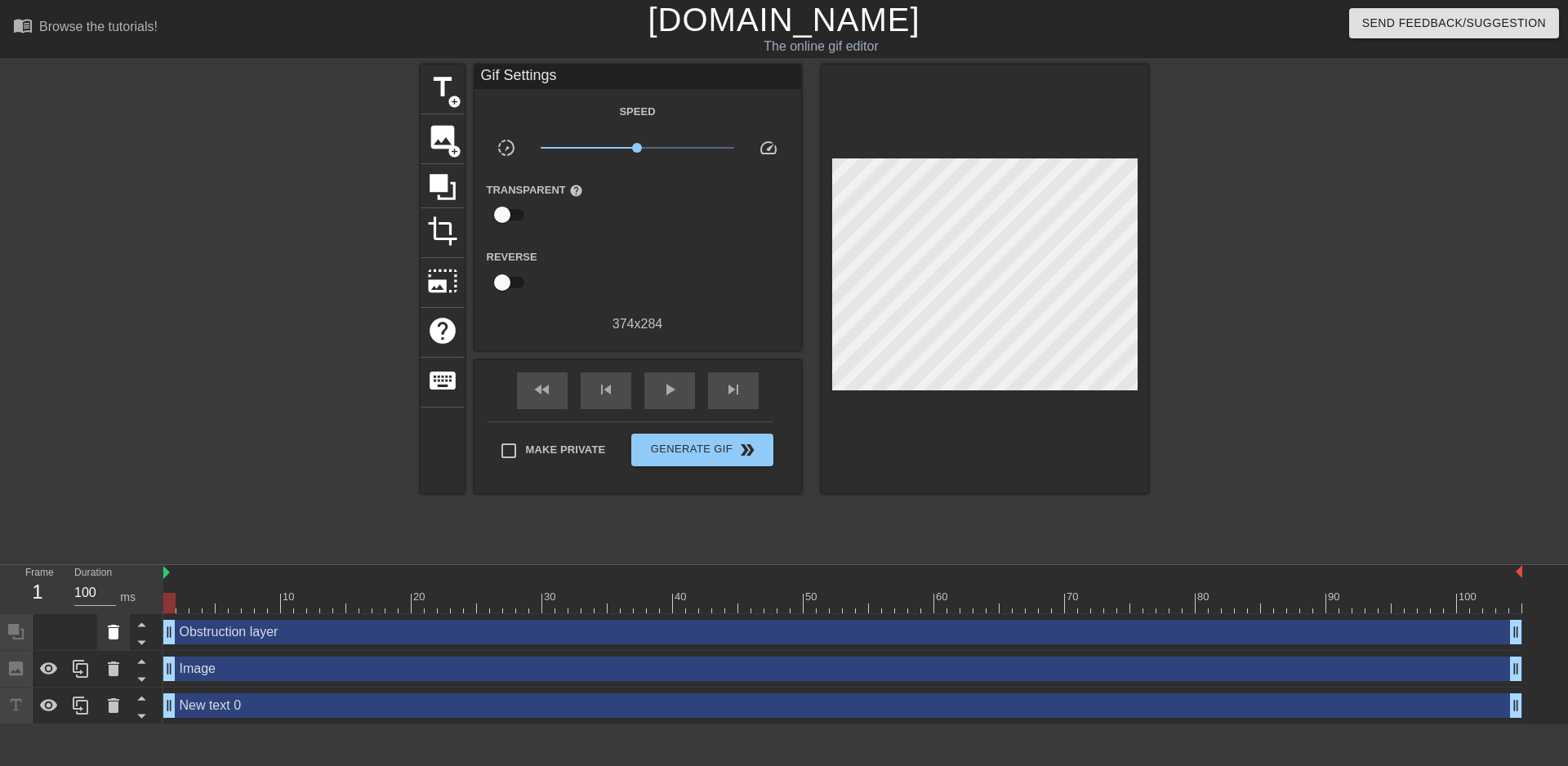
click at [105, 636] on icon at bounding box center [113, 631] width 19 height 19
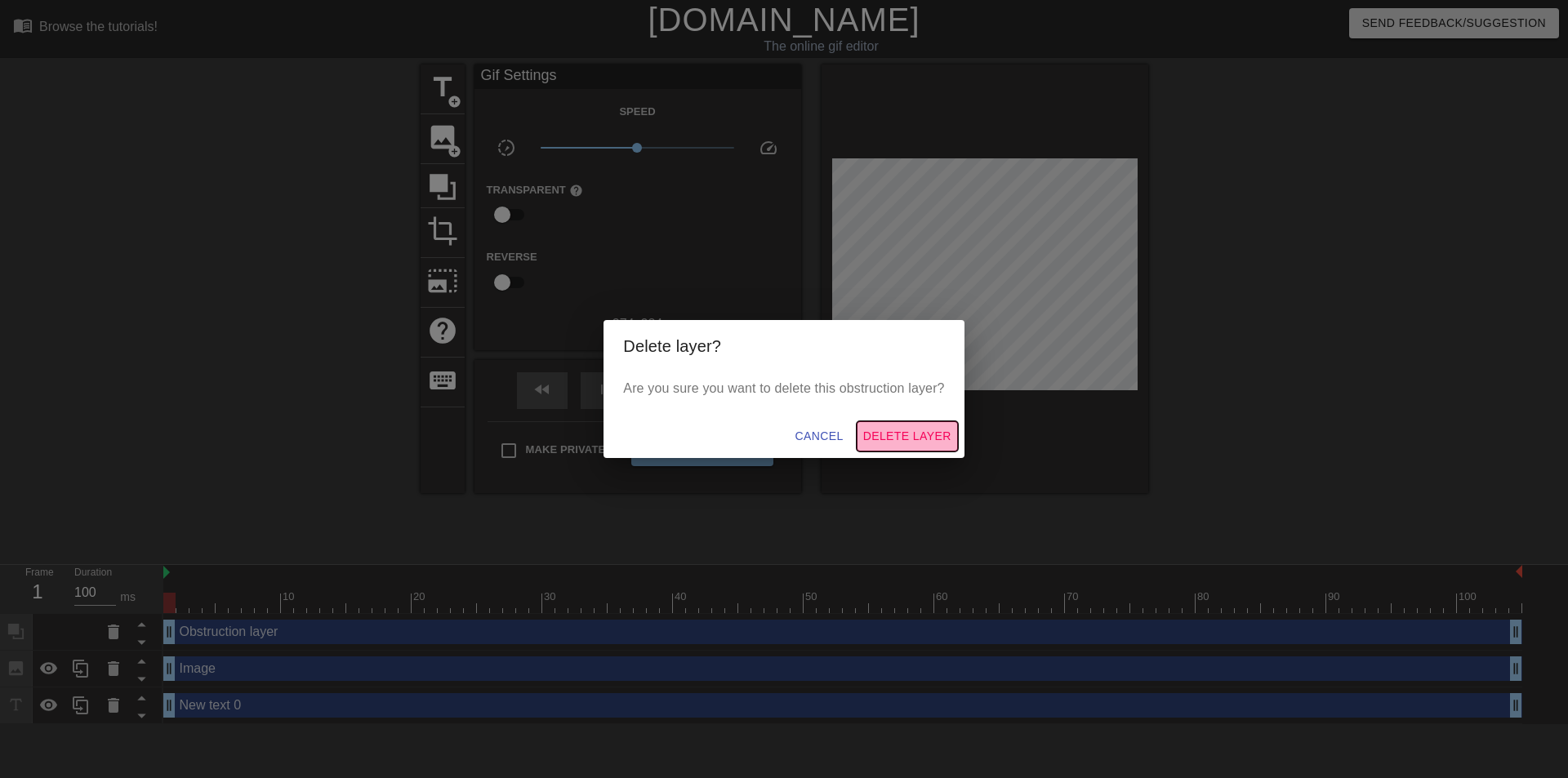
click at [876, 437] on span "Delete Layer" at bounding box center [907, 436] width 88 height 20
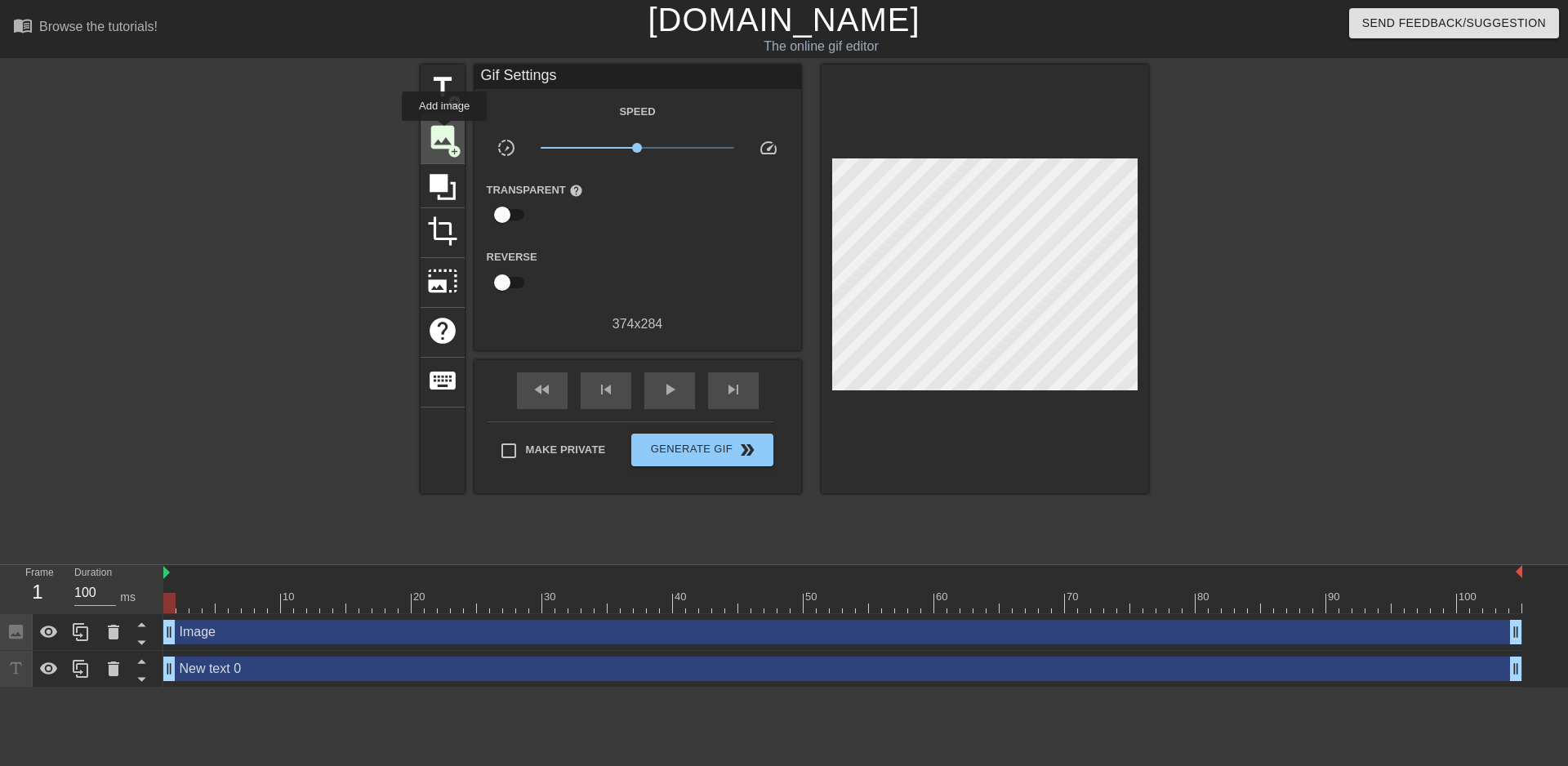
click at [444, 132] on span "image" at bounding box center [443, 137] width 31 height 31
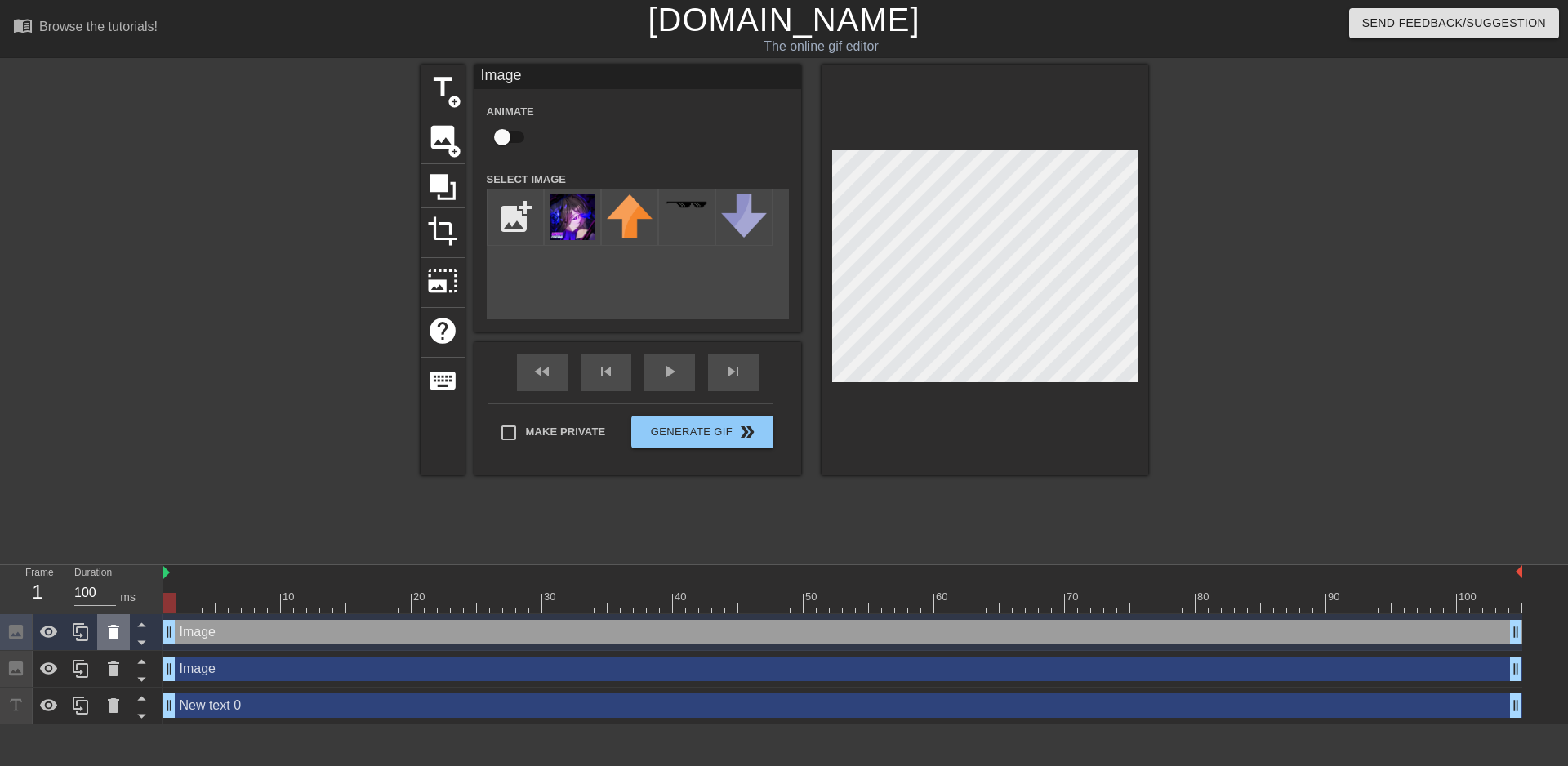
click at [119, 638] on icon at bounding box center [113, 631] width 19 height 19
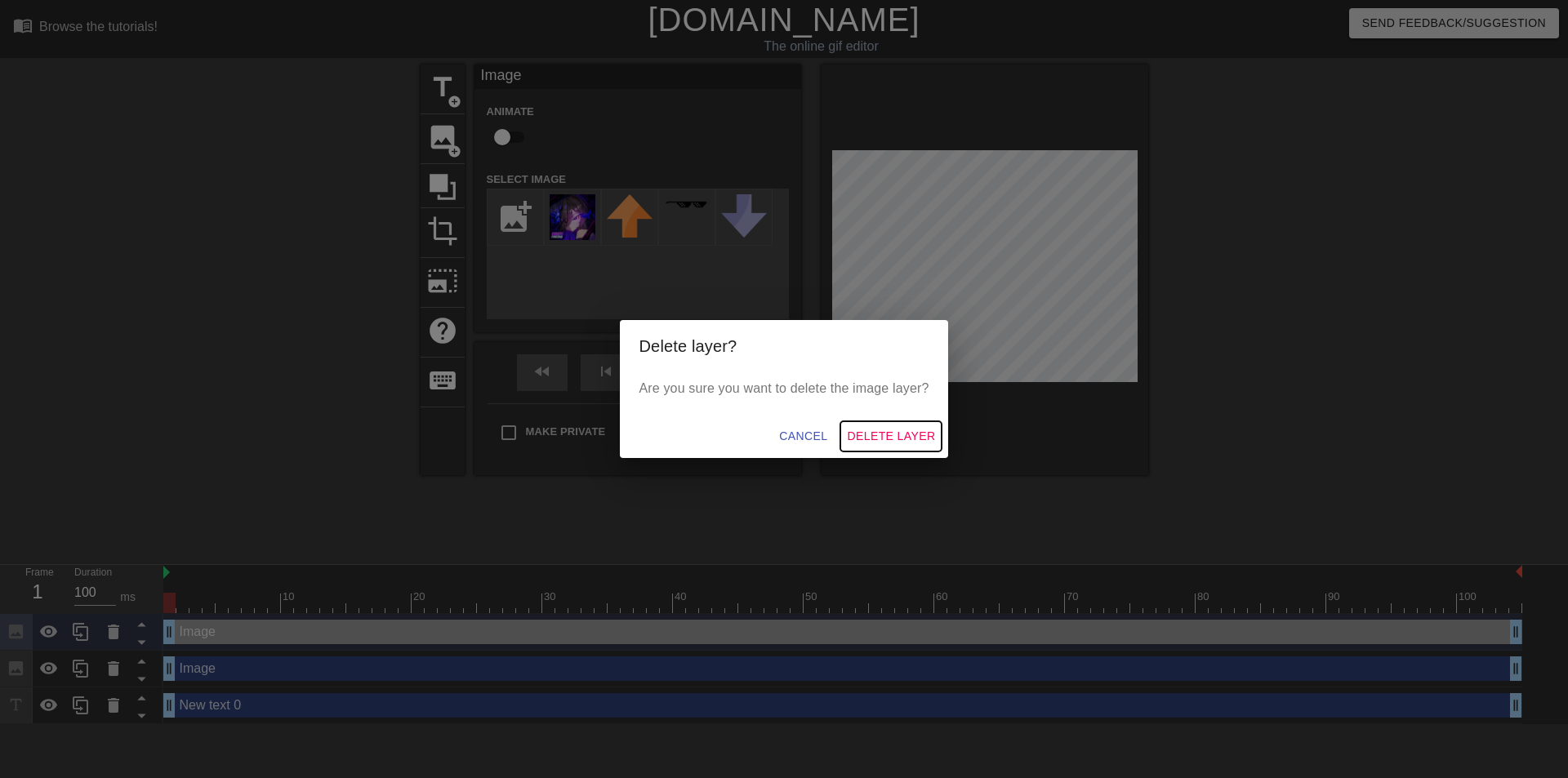
click at [922, 435] on span "Delete Layer" at bounding box center [891, 436] width 88 height 20
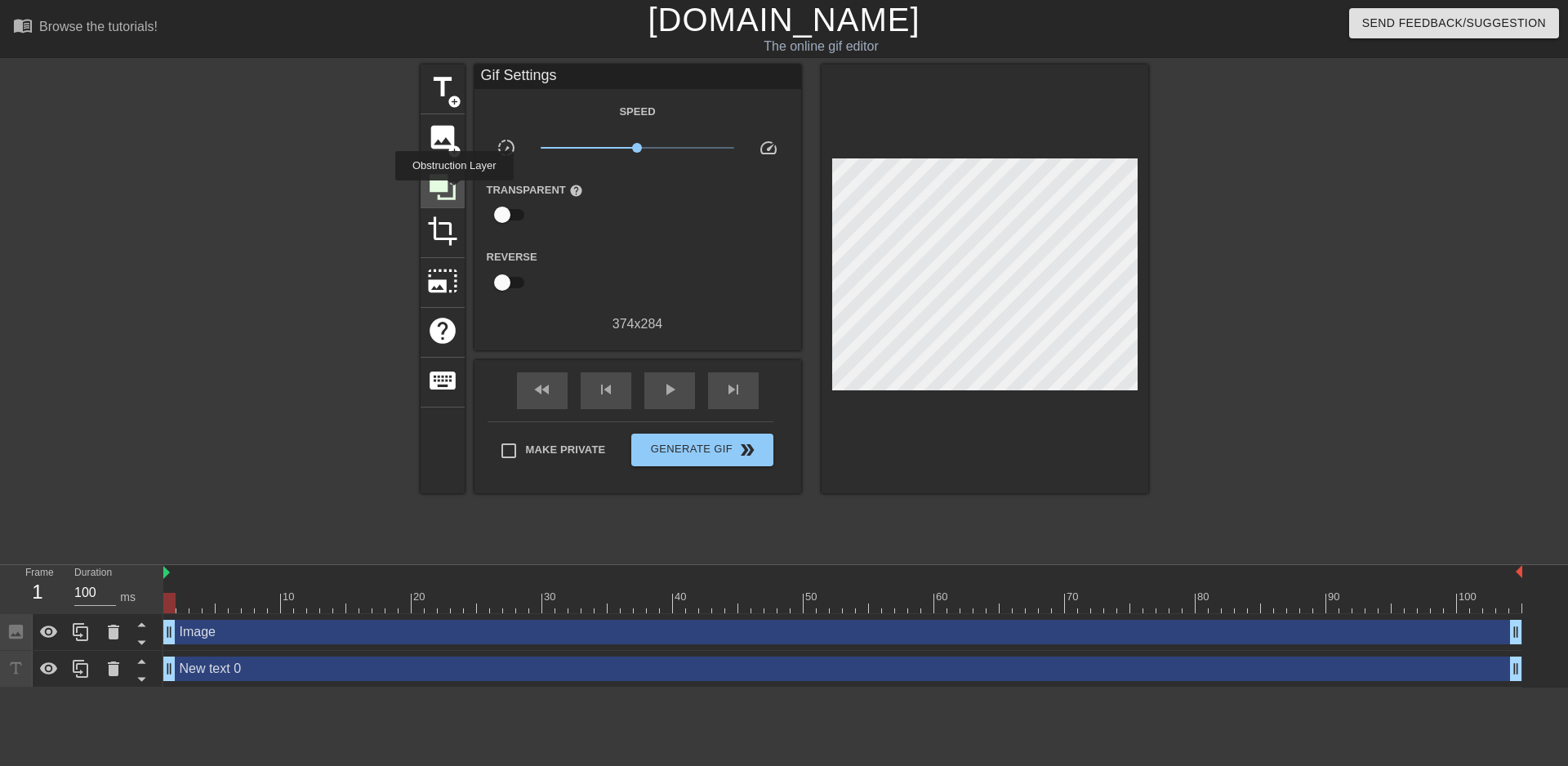
click at [454, 192] on icon at bounding box center [443, 187] width 26 height 26
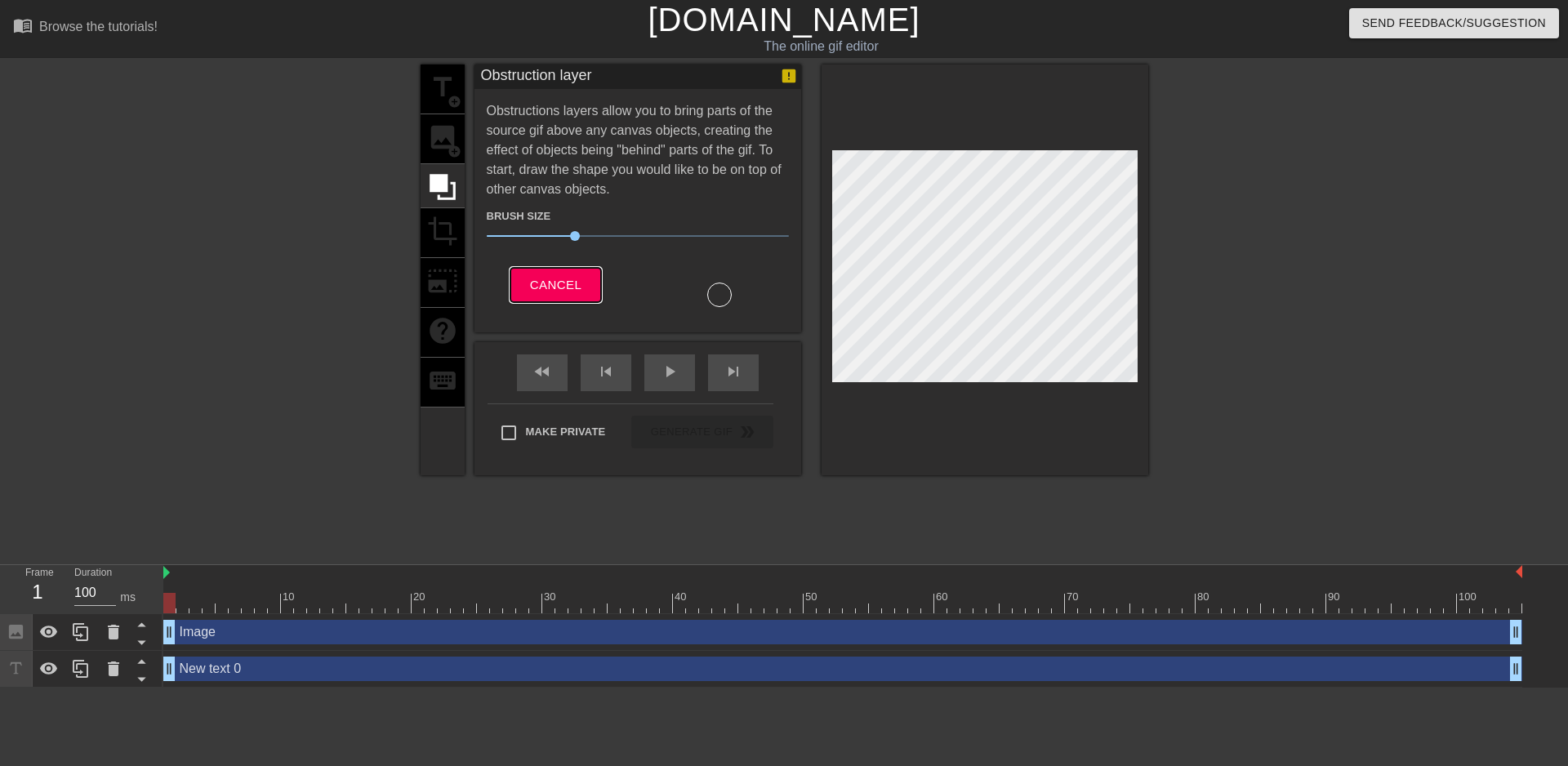
click at [588, 291] on button "Cancel" at bounding box center [555, 285] width 91 height 35
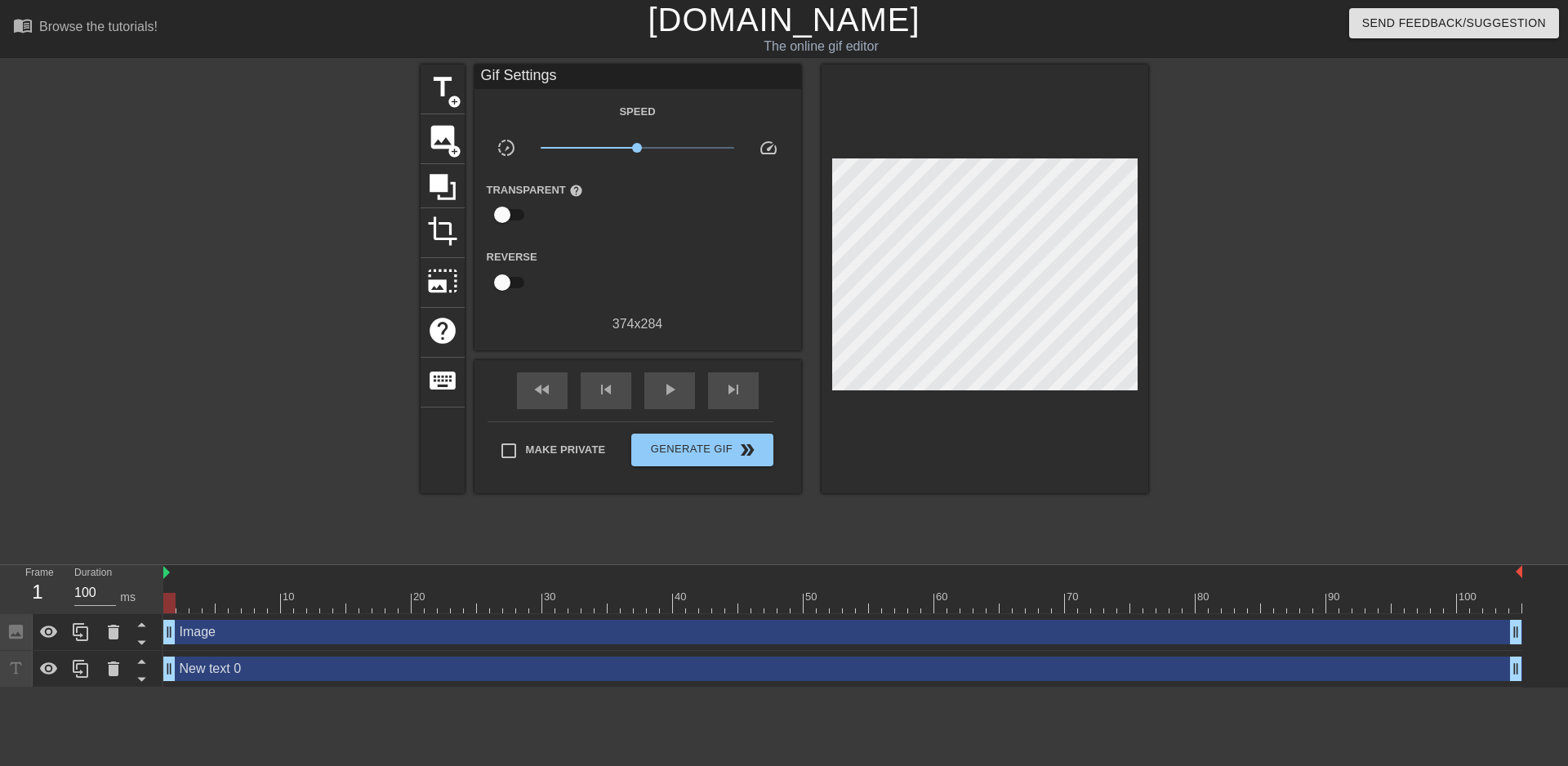
click at [505, 278] on input "checkbox" at bounding box center [502, 283] width 93 height 31
click at [505, 278] on input "checkbox" at bounding box center [518, 283] width 93 height 31
checkbox input "false"
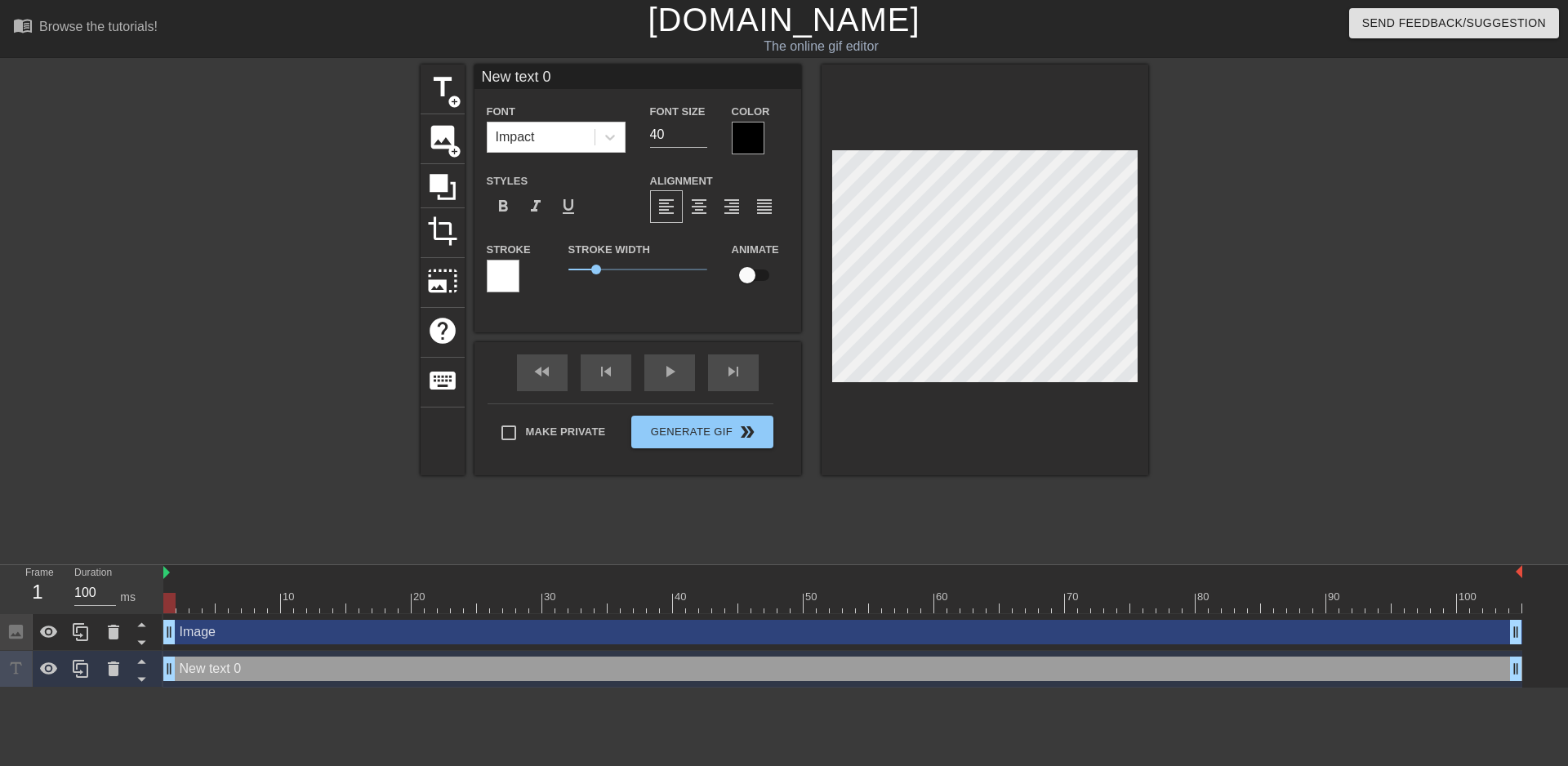
scroll to position [3, 3]
drag, startPoint x: 594, startPoint y: 272, endPoint x: 724, endPoint y: 276, distance: 130.1
click at [724, 276] on div "Stroke Stroke Width 5 Animate" at bounding box center [638, 273] width 327 height 68
click at [757, 275] on input "checkbox" at bounding box center [747, 275] width 93 height 31
click at [757, 275] on input "checkbox" at bounding box center [762, 275] width 93 height 31
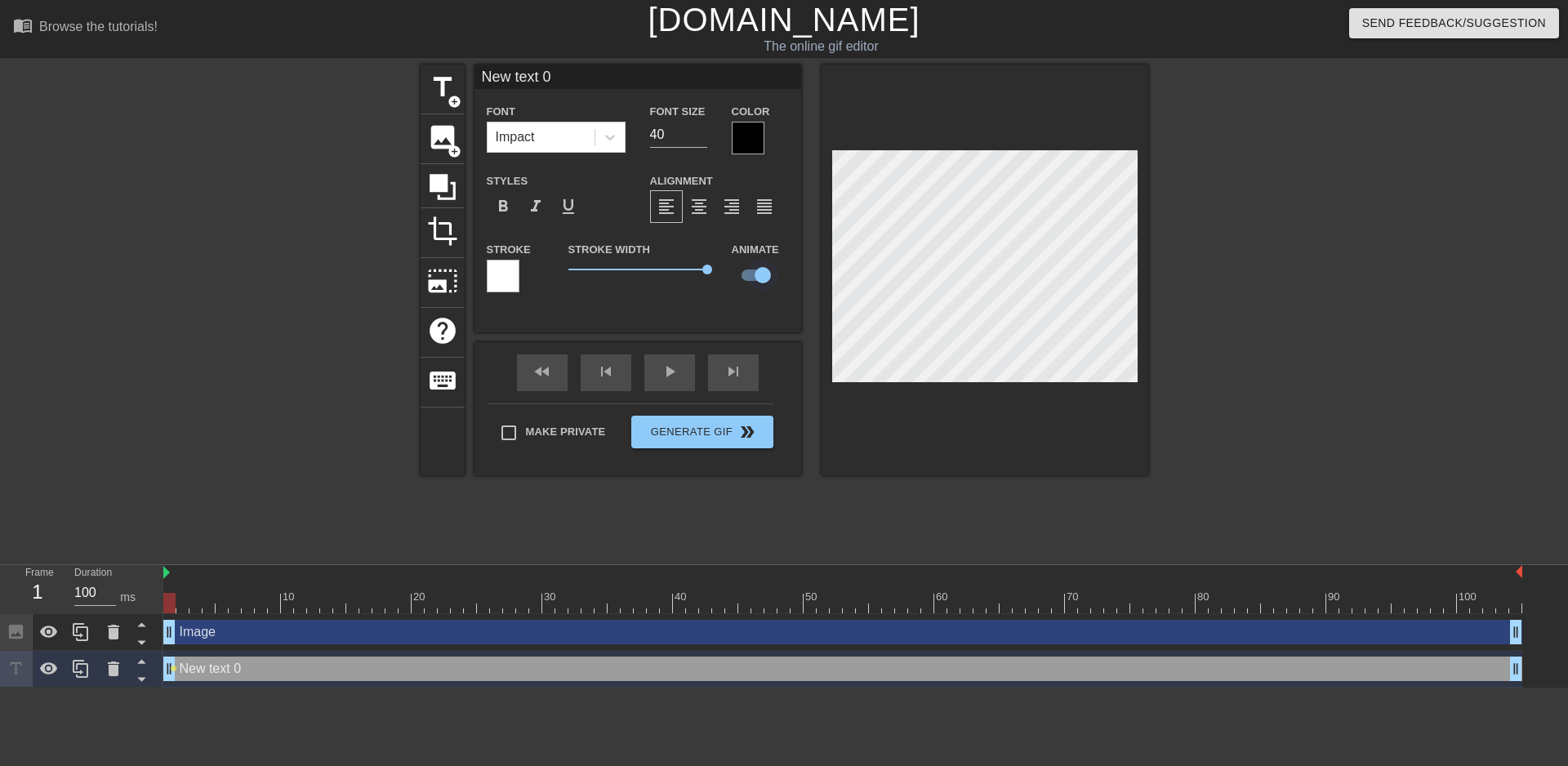
checkbox input "false"
drag, startPoint x: 667, startPoint y: 262, endPoint x: 632, endPoint y: 267, distance: 35.4
click at [601, 273] on span "1.35" at bounding box center [638, 269] width 139 height 19
type input "s"
type textarea "s"
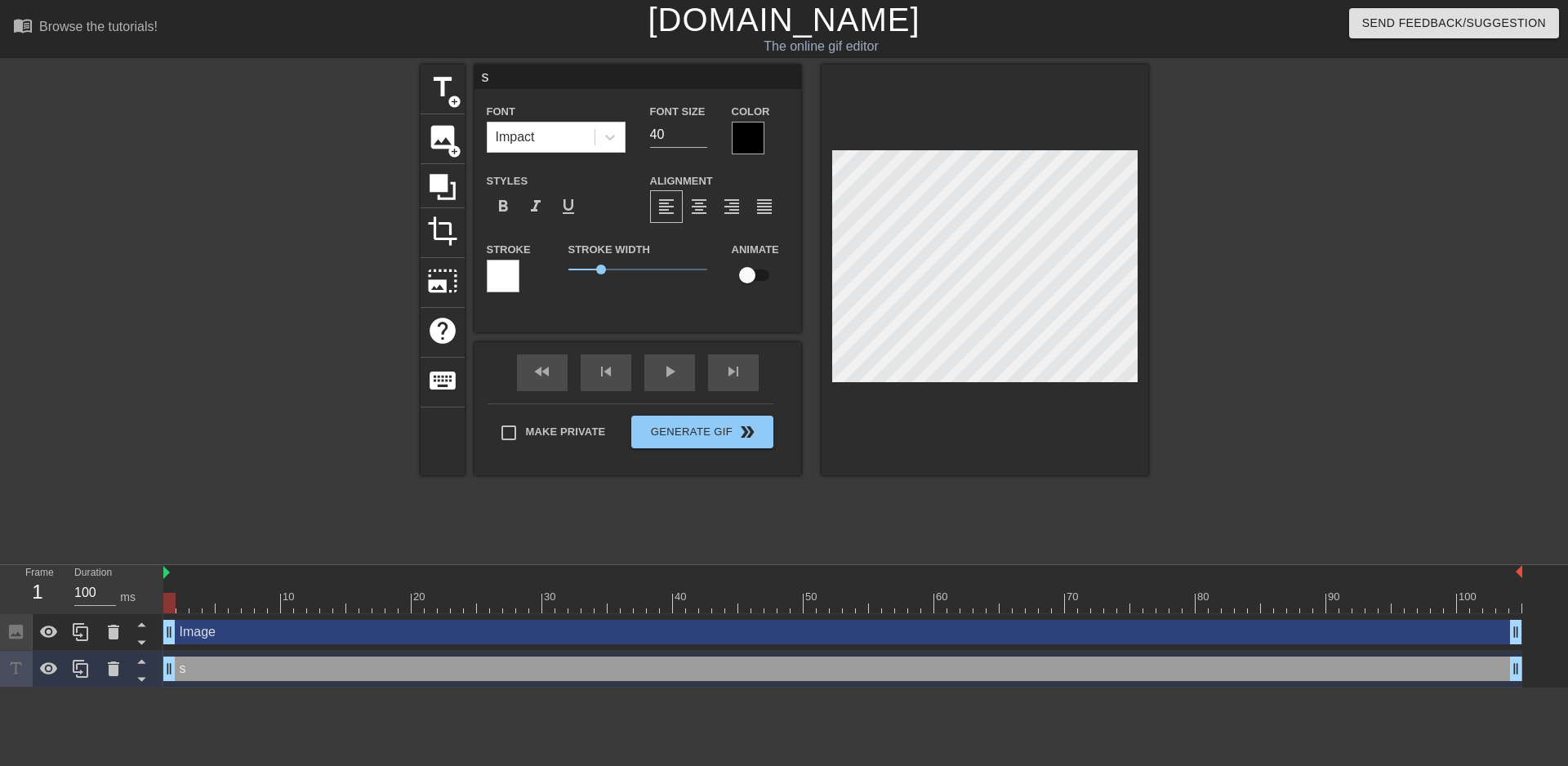
scroll to position [3, 2]
type input "s"
type textarea "s"
click at [564, 139] on div "Impact" at bounding box center [541, 137] width 107 height 30
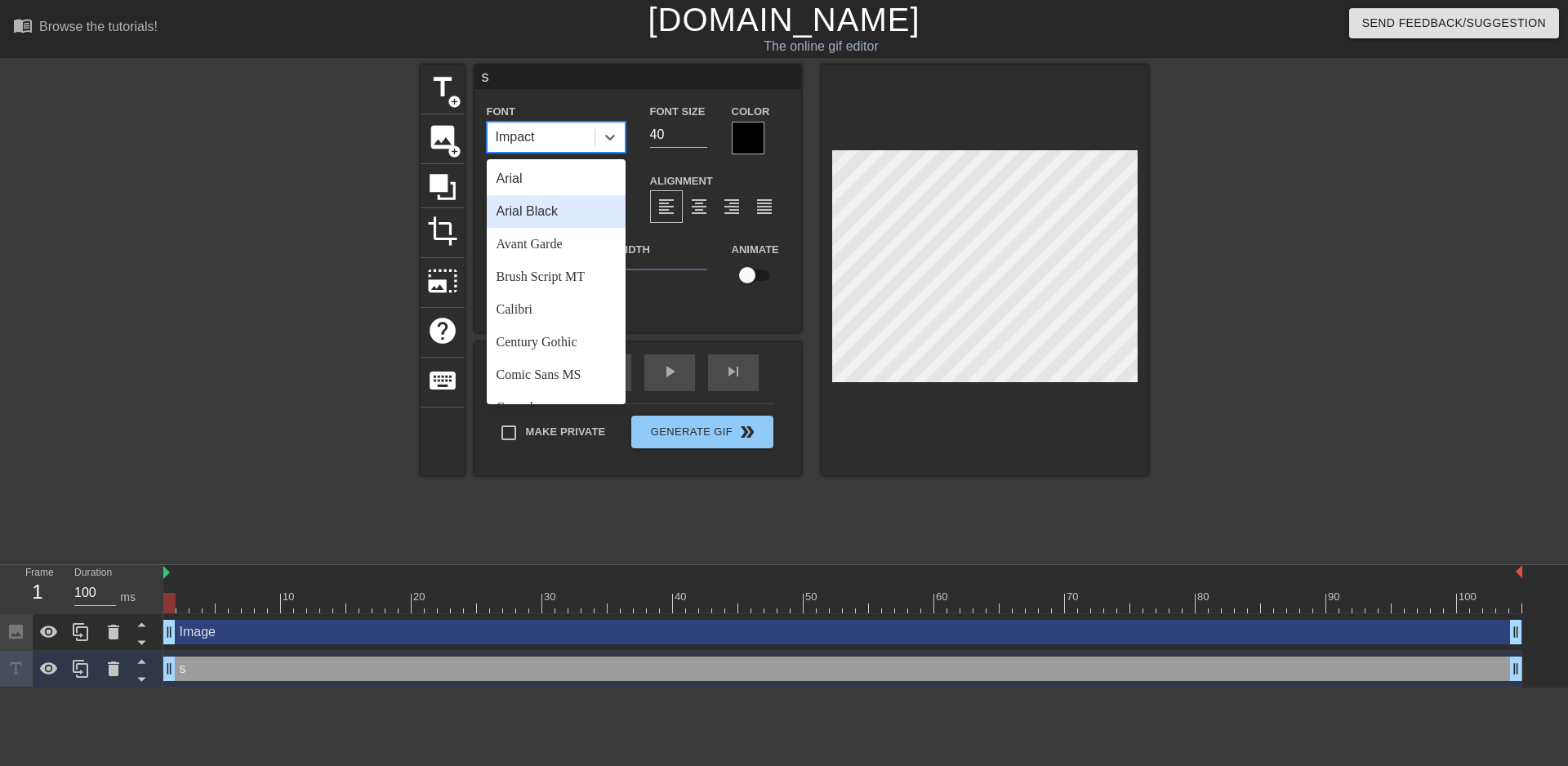
click at [547, 217] on div "Arial Black" at bounding box center [556, 212] width 139 height 33
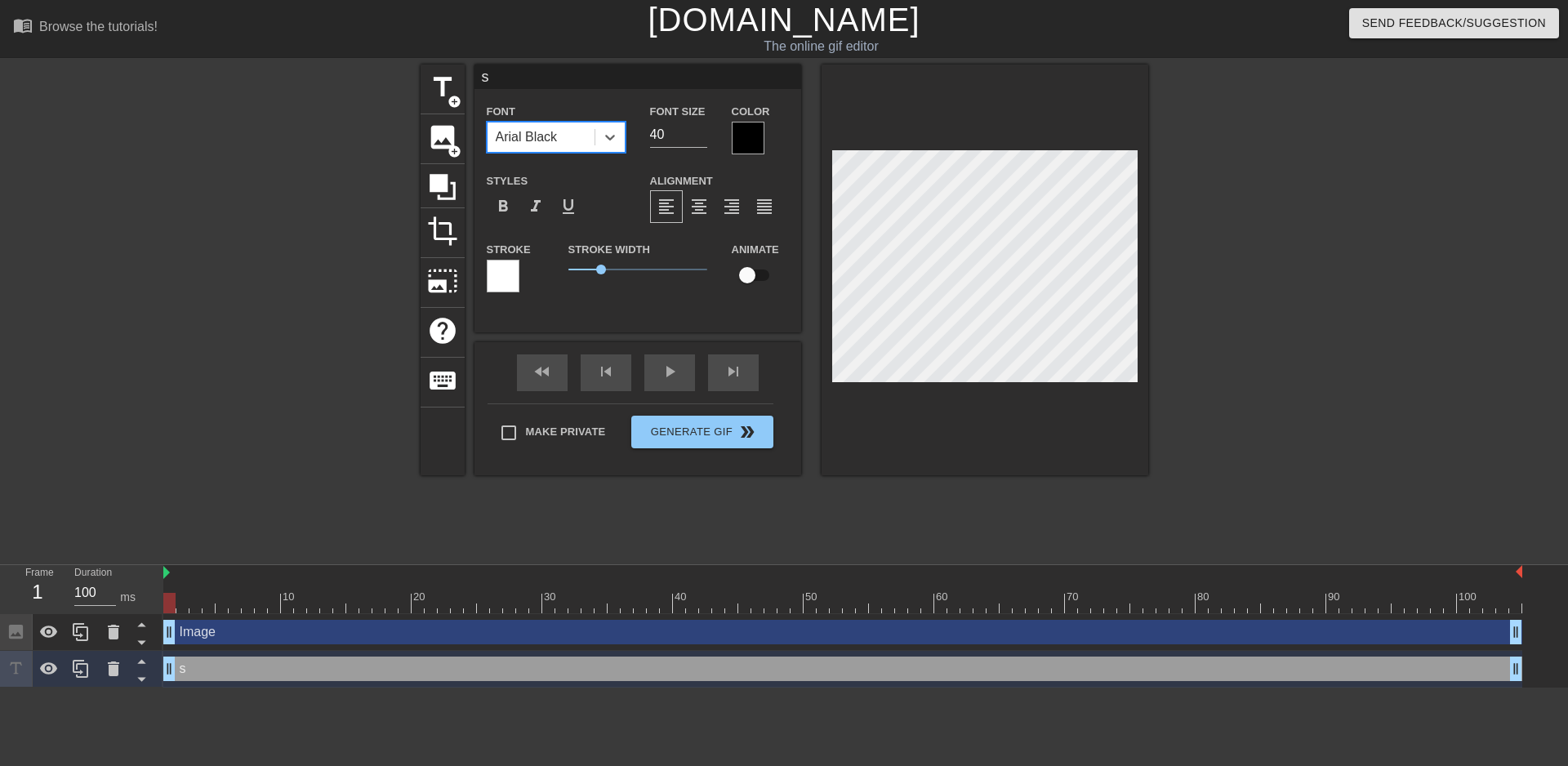
click at [540, 124] on div "Arial Black" at bounding box center [541, 137] width 107 height 30
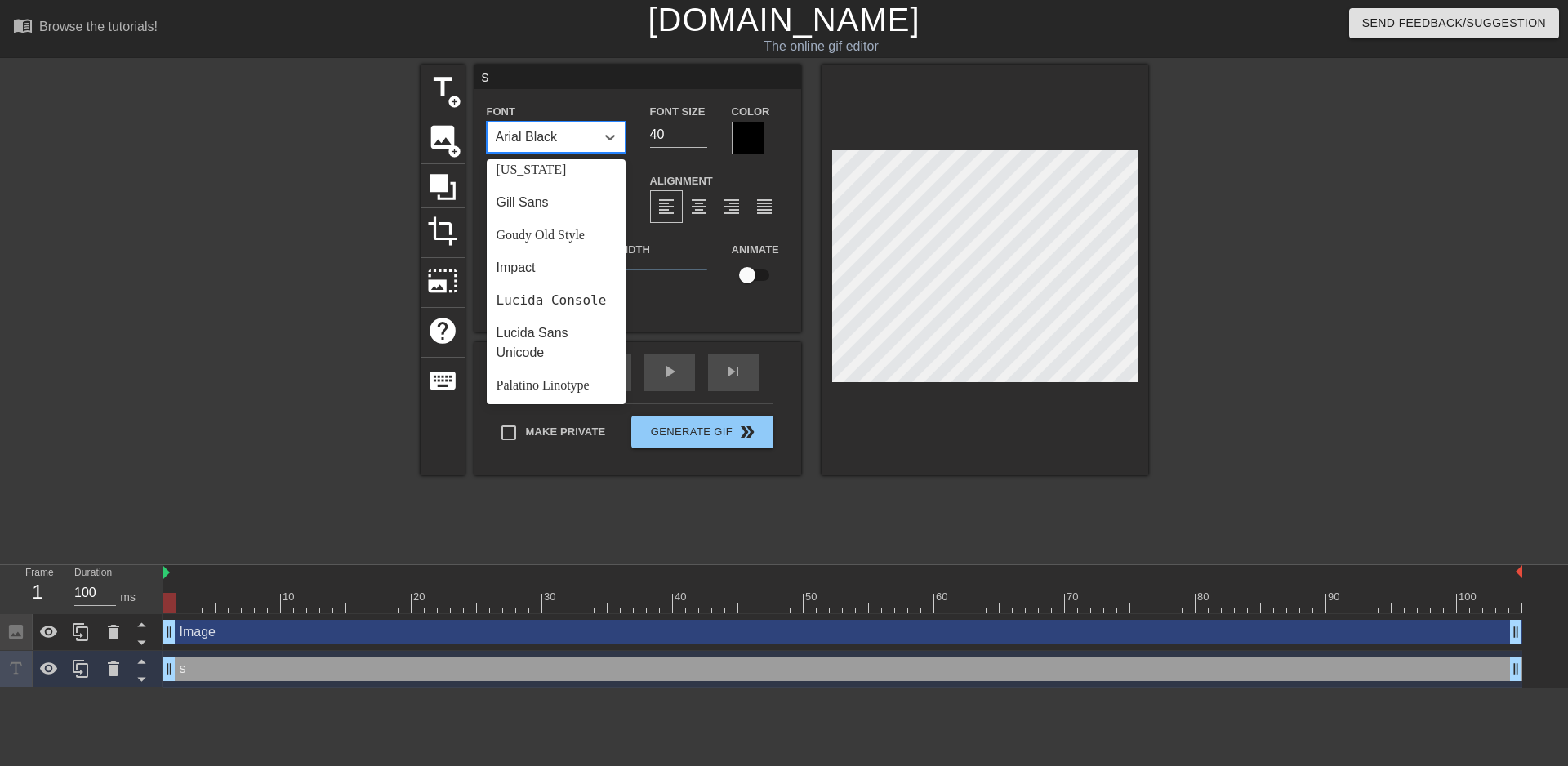
scroll to position [327, 0]
click at [547, 285] on div "Impact" at bounding box center [556, 277] width 139 height 33
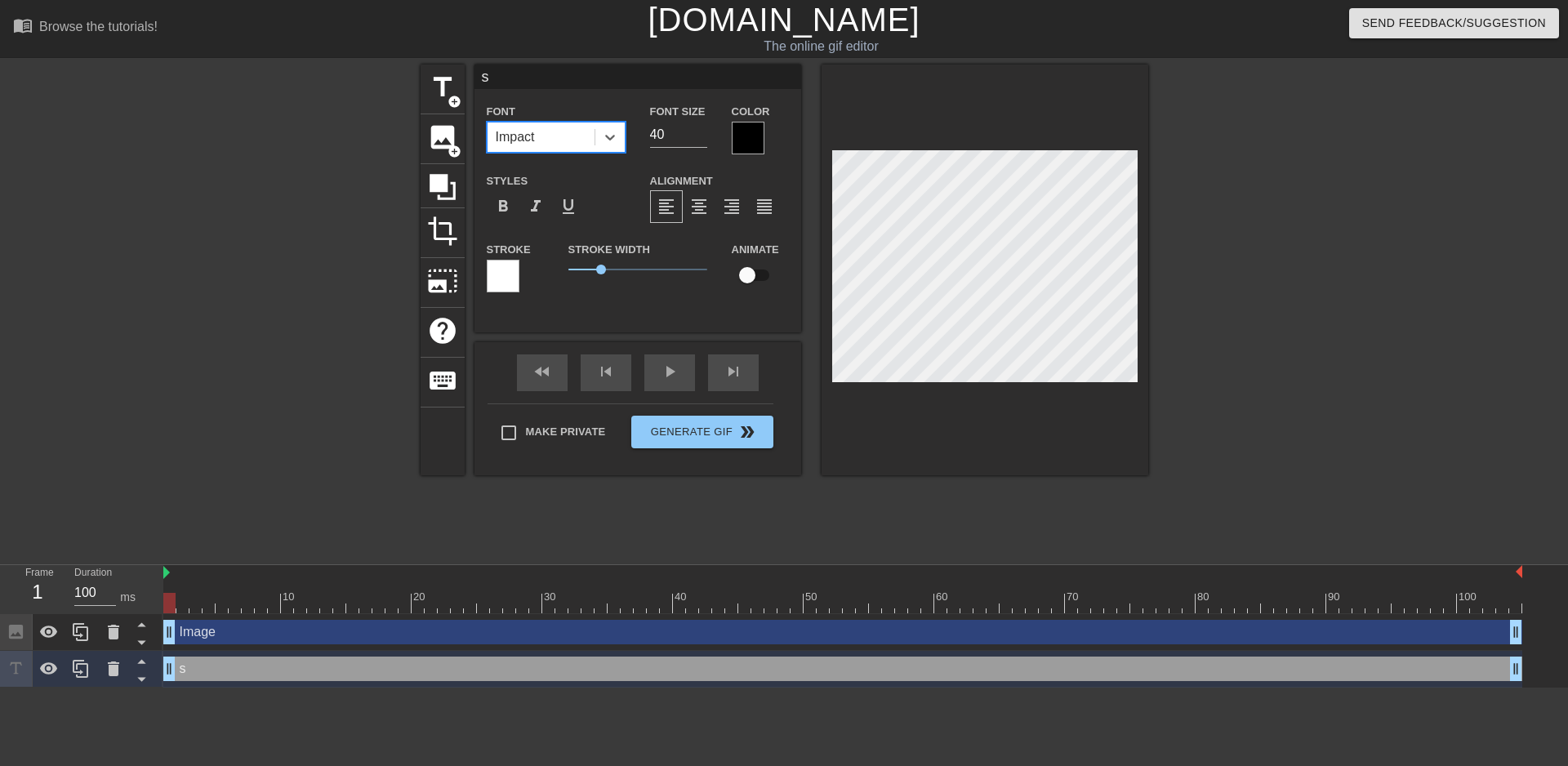
click at [565, 142] on div "Impact" at bounding box center [541, 137] width 107 height 30
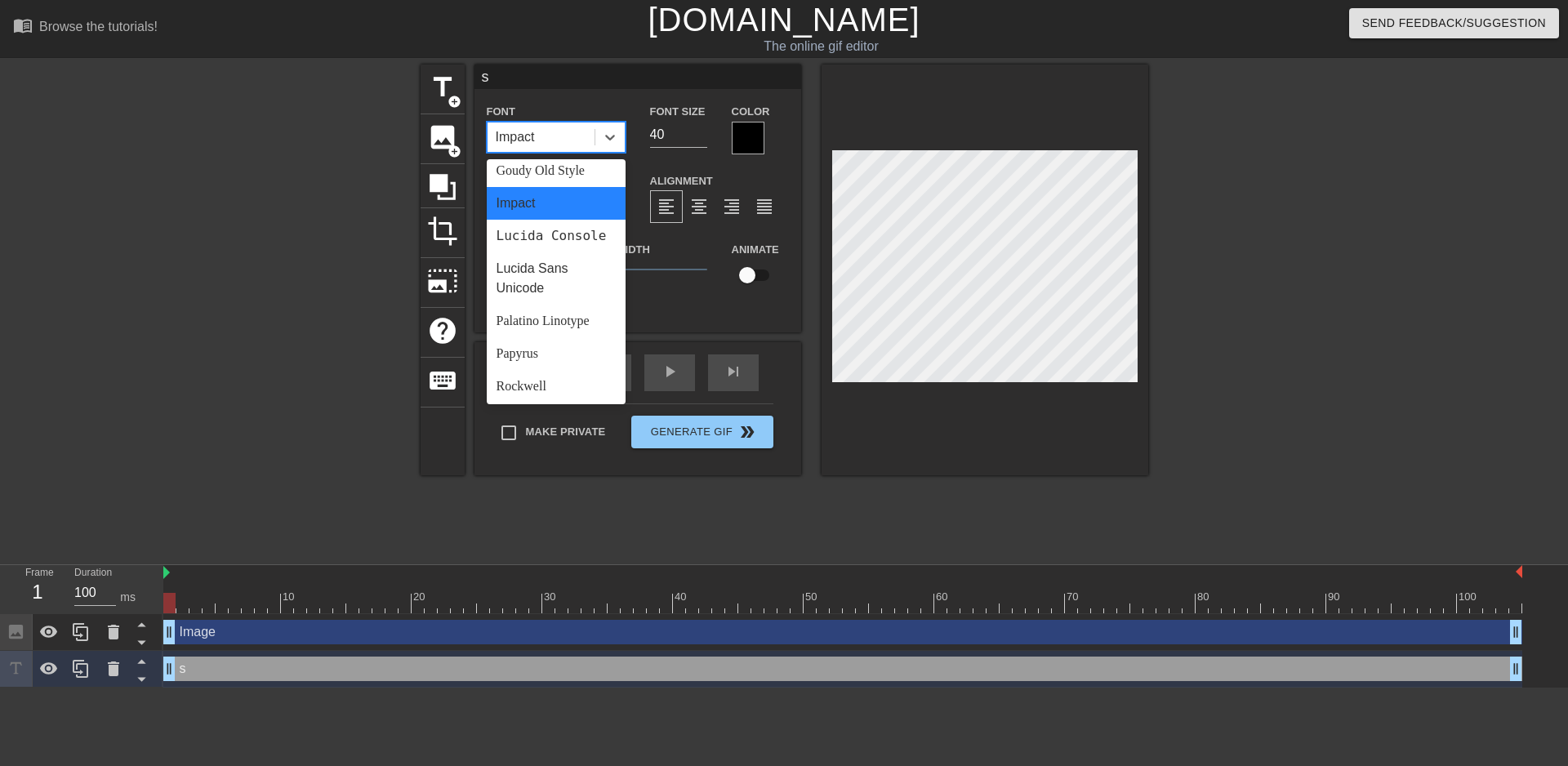
scroll to position [408, 0]
click at [534, 135] on div "Impact" at bounding box center [541, 137] width 107 height 30
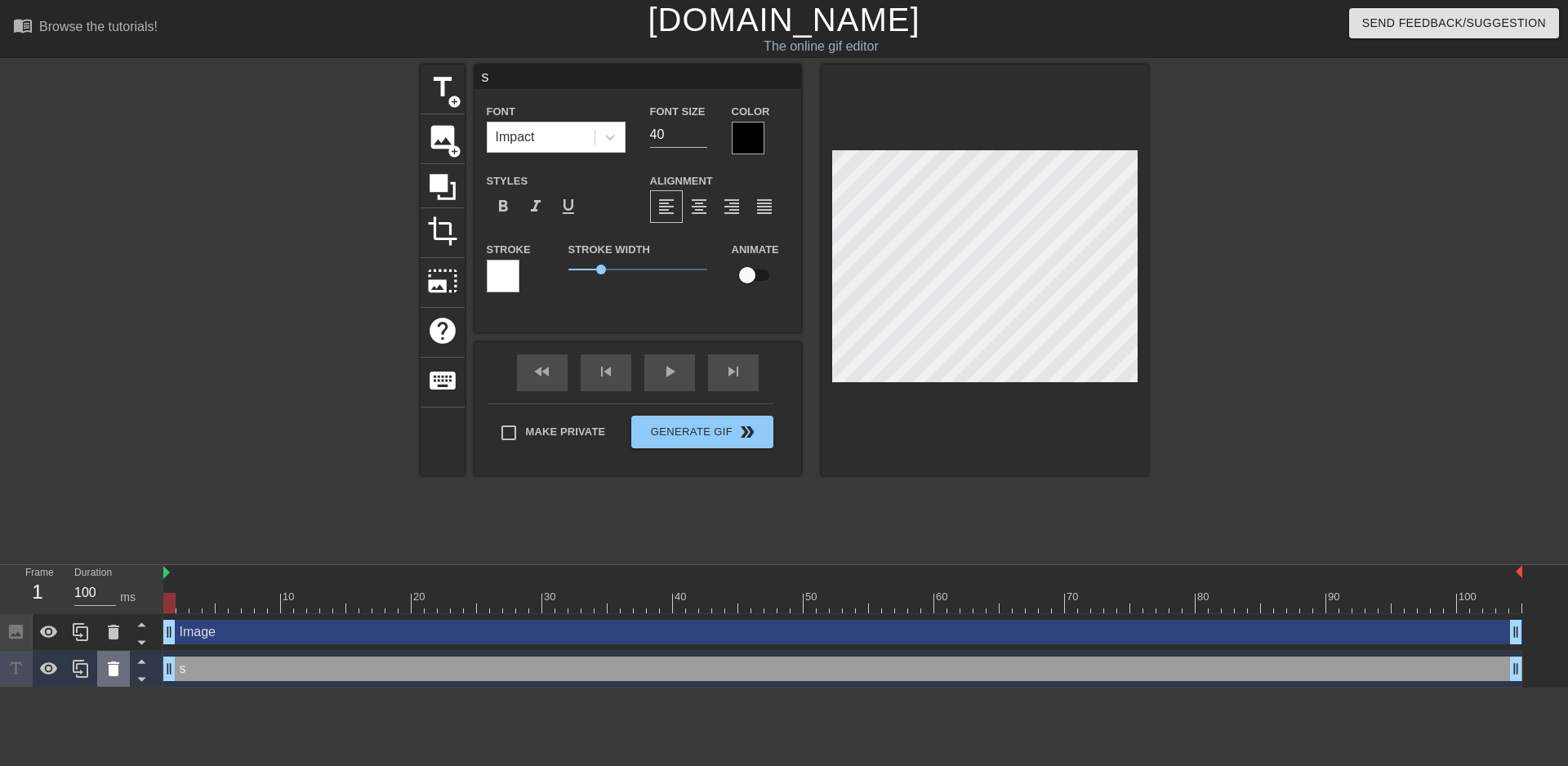
click at [114, 673] on icon at bounding box center [113, 669] width 12 height 14
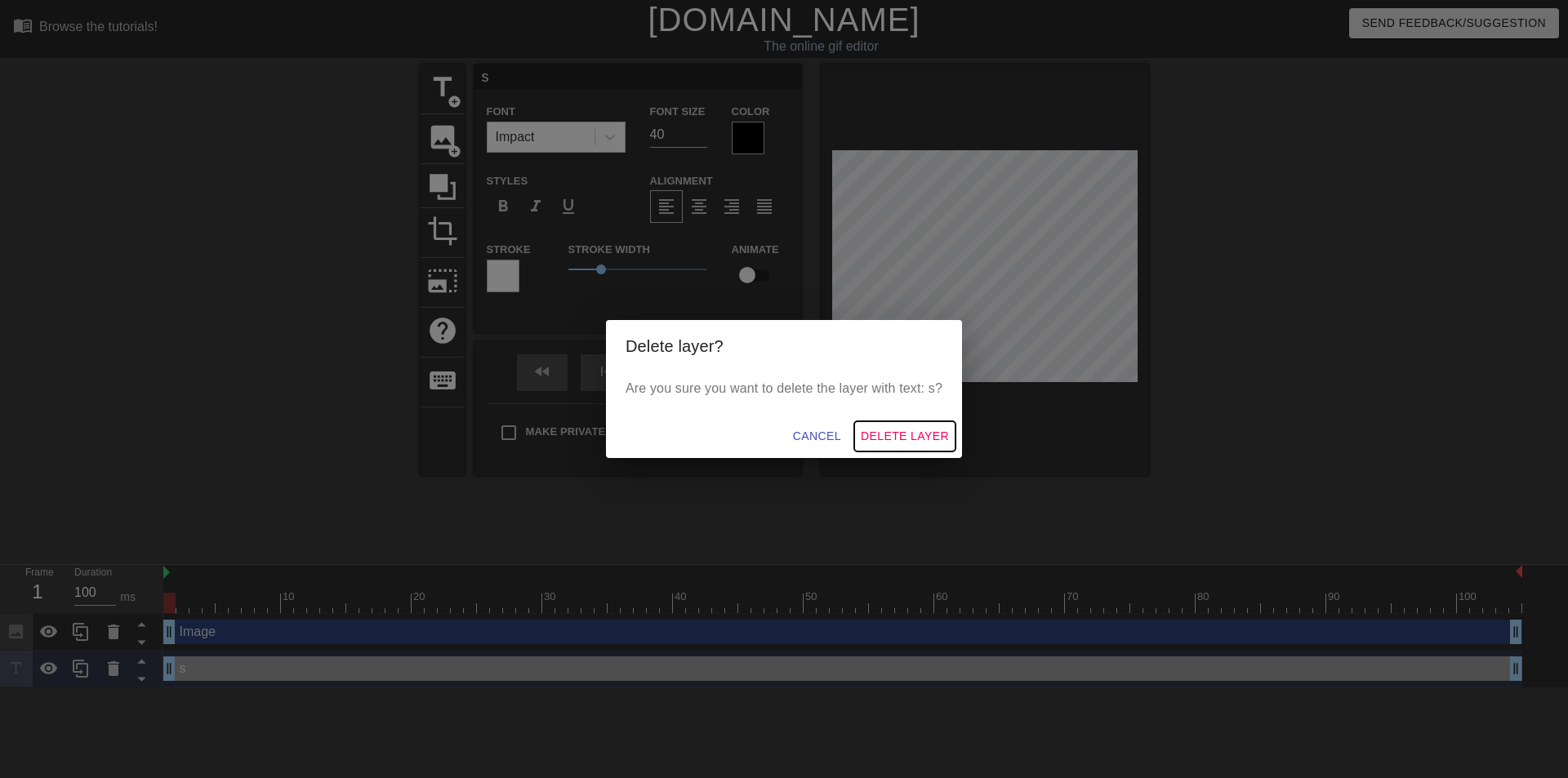
click at [923, 433] on span "Delete Layer" at bounding box center [905, 436] width 88 height 20
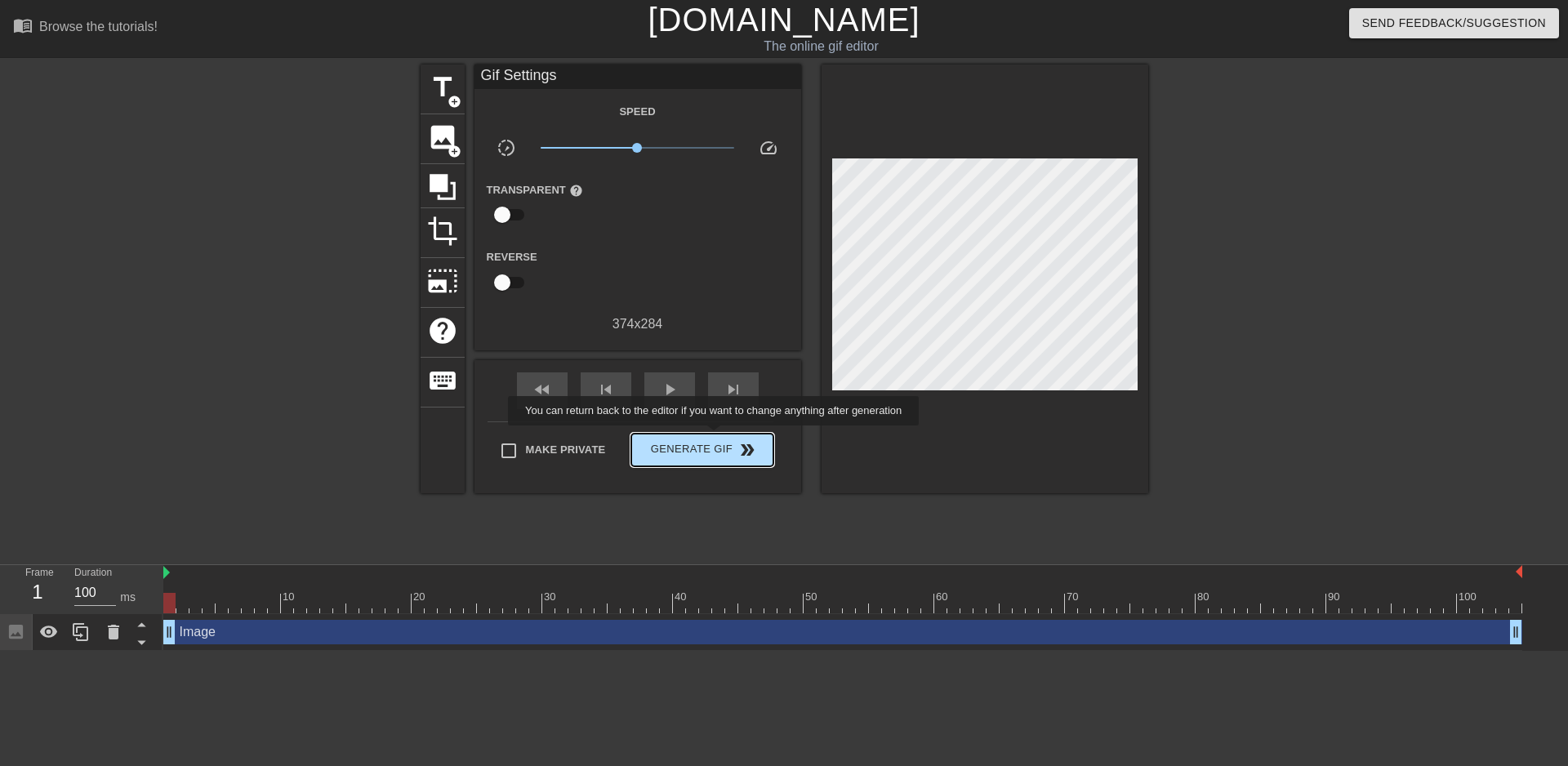
click at [715, 437] on button "Generate Gif double_arrow" at bounding box center [701, 449] width 141 height 33
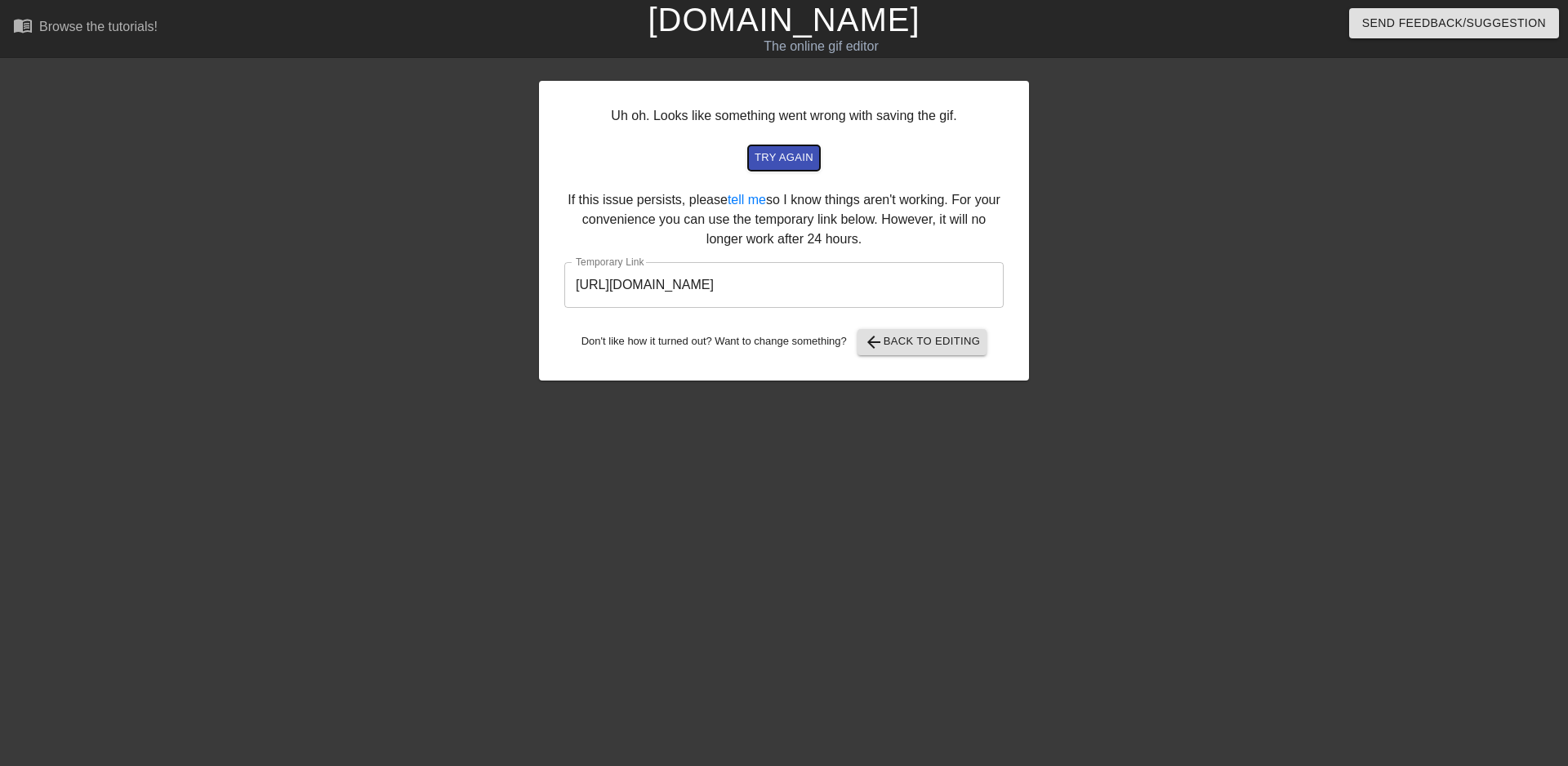
click at [768, 163] on span "try again" at bounding box center [784, 158] width 58 height 19
click at [839, 286] on input "[URL][DOMAIN_NAME]" at bounding box center [784, 285] width 439 height 46
